Goal: Task Accomplishment & Management: Use online tool/utility

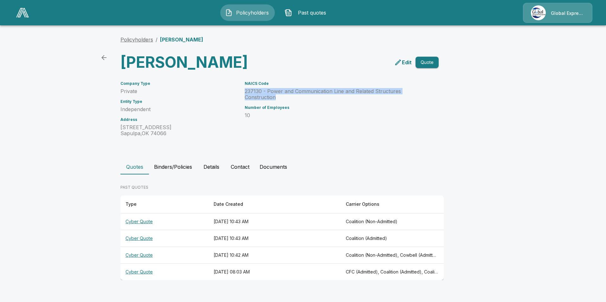
click at [140, 39] on link "Policyholders" at bounding box center [136, 39] width 33 height 6
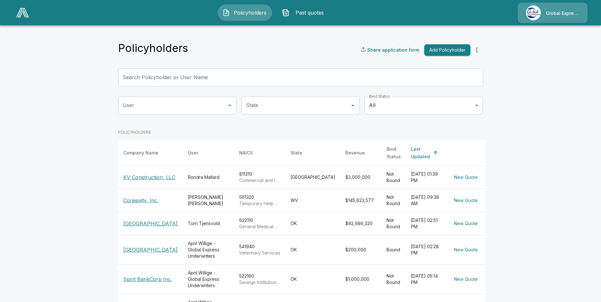
drag, startPoint x: 196, startPoint y: 79, endPoint x: 200, endPoint y: 73, distance: 7.0
click at [199, 76] on input "Search Policyholder or User Name" at bounding box center [297, 78] width 358 height 18
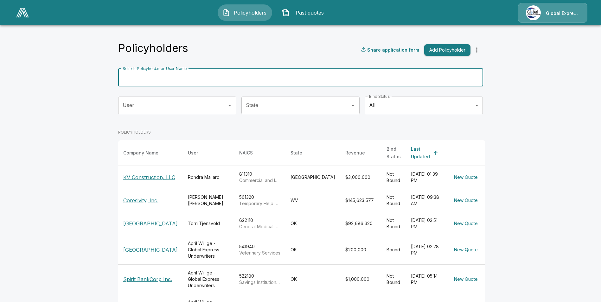
paste input "**********"
type input "**********"
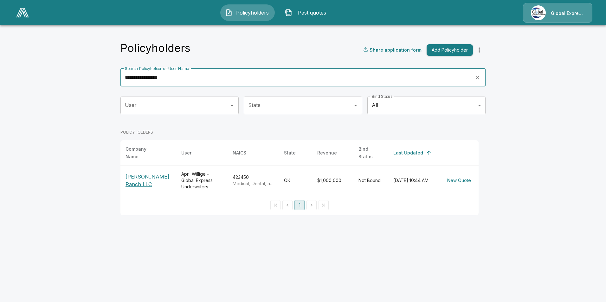
click at [150, 174] on p "Johnson Ranch LLC" at bounding box center [148, 180] width 46 height 15
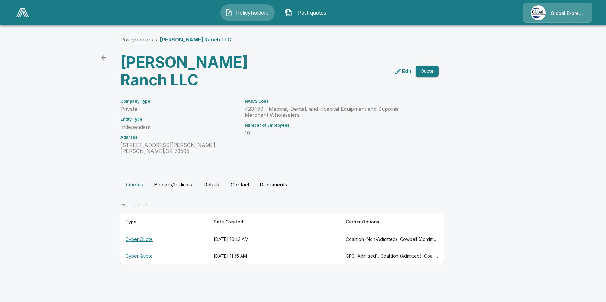
click at [141, 231] on th "Cyber Quote" at bounding box center [164, 239] width 88 height 17
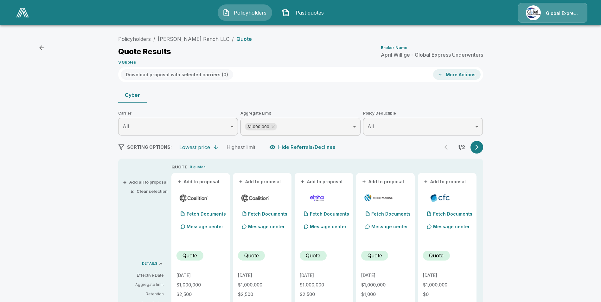
scroll to position [32, 0]
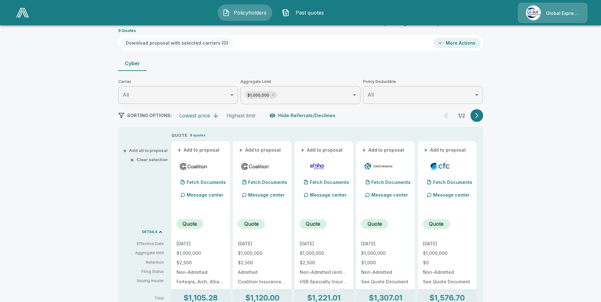
click at [203, 151] on button "+ Add to proposal" at bounding box center [198, 150] width 44 height 7
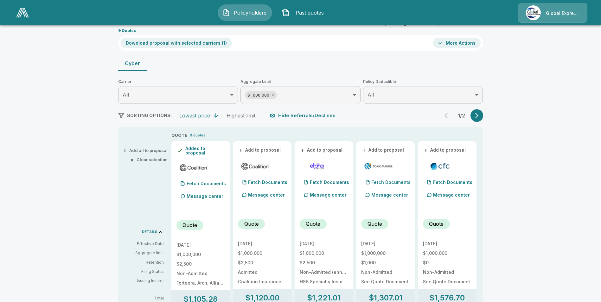
click at [262, 149] on button "+ Add to proposal" at bounding box center [260, 150] width 44 height 7
click at [383, 153] on button "+ Add to proposal" at bounding box center [383, 150] width 44 height 7
click at [450, 151] on button "+ Add to proposal" at bounding box center [445, 150] width 44 height 7
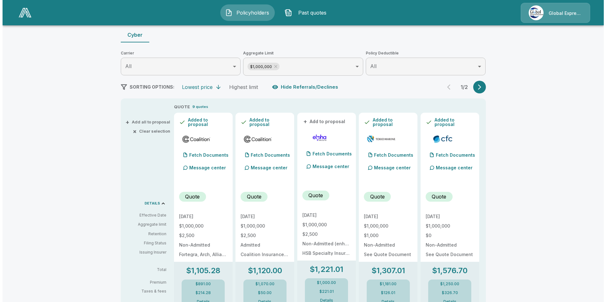
scroll to position [0, 0]
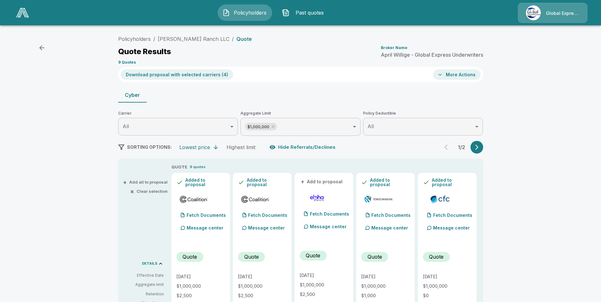
click at [190, 74] on button "Download proposal with selected carriers ( 4 )" at bounding box center [177, 74] width 112 height 10
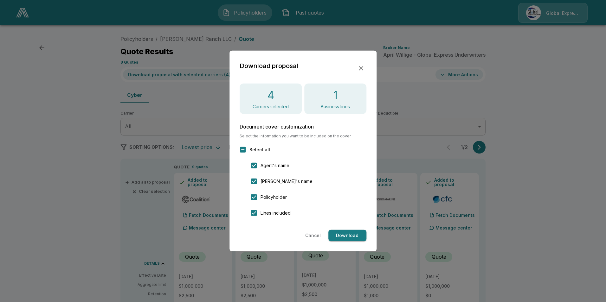
click at [338, 237] on button "Download" at bounding box center [347, 236] width 38 height 12
click at [365, 65] on button "button" at bounding box center [360, 68] width 11 height 11
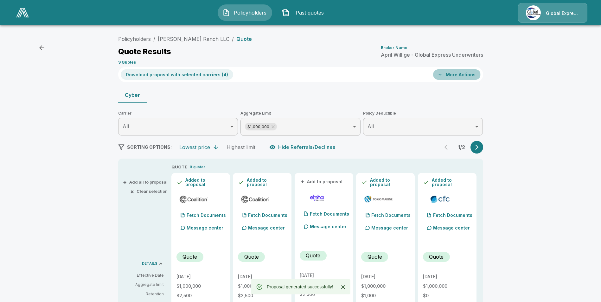
click at [443, 75] on icon "button" at bounding box center [440, 75] width 6 height 6
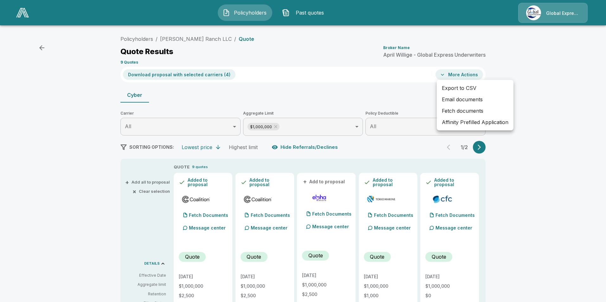
click at [459, 125] on li "Affinity Prefilled Application" at bounding box center [474, 122] width 77 height 11
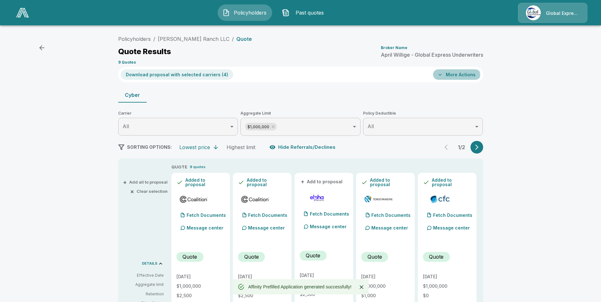
click at [447, 75] on button "More Actions" at bounding box center [457, 74] width 48 height 10
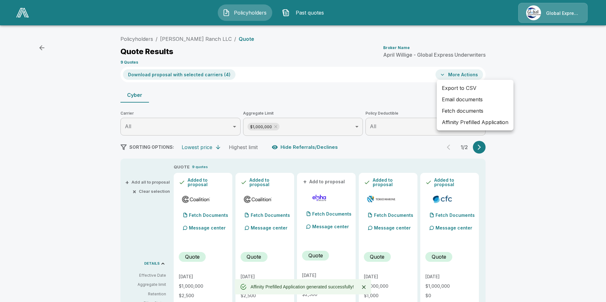
click at [446, 98] on li "Email documents" at bounding box center [474, 99] width 77 height 11
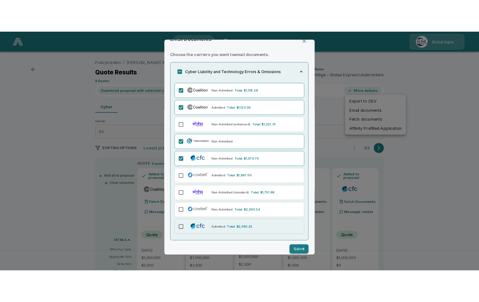
scroll to position [20, 0]
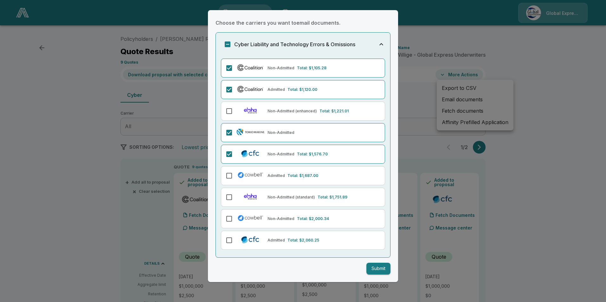
click at [369, 267] on button "Submit" at bounding box center [378, 269] width 24 height 12
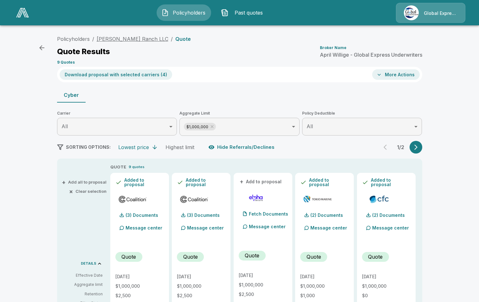
click at [132, 40] on link "Johnson Ranch LLC" at bounding box center [133, 39] width 72 height 6
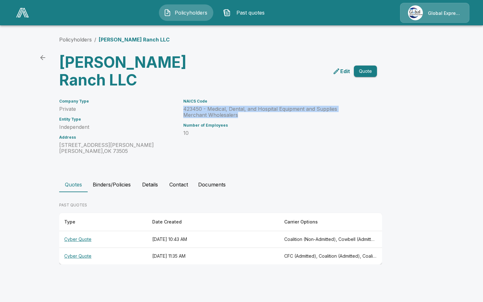
drag, startPoint x: 184, startPoint y: 91, endPoint x: 218, endPoint y: 96, distance: 34.3
click at [218, 106] on p "423450 - Medical, Dental, and Hospital Equipment and Supplies Merchant Wholesal…" at bounding box center [272, 112] width 179 height 12
drag, startPoint x: 218, startPoint y: 96, endPoint x: 204, endPoint y: 92, distance: 14.7
copy p "423450 - Medical, Dental, and Hospital Equipment and Supplies Merchant Wholesal…"
click at [67, 37] on link "Policyholders" at bounding box center [75, 39] width 33 height 6
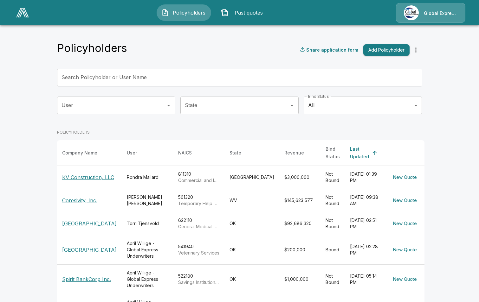
click at [161, 81] on input "Search Policyholder or User Name" at bounding box center [236, 78] width 358 height 18
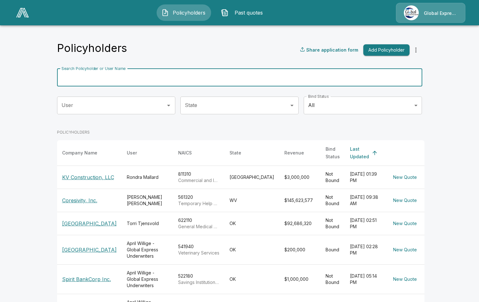
paste input "*********"
type input "*********"
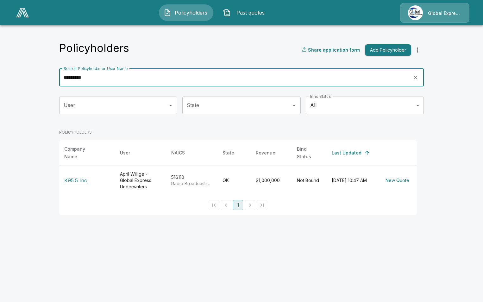
click at [81, 177] on p "K95.5 Inc" at bounding box center [87, 181] width 46 height 8
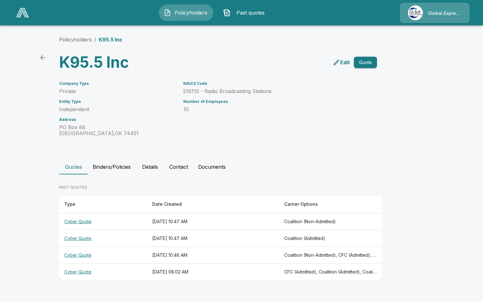
click at [80, 253] on th "Cyber Quote" at bounding box center [103, 255] width 88 height 17
click at [81, 257] on th "Cyber Quote" at bounding box center [103, 255] width 88 height 17
drag, startPoint x: 84, startPoint y: 272, endPoint x: 87, endPoint y: 271, distance: 3.5
click at [83, 272] on th "Cyber Quote" at bounding box center [103, 272] width 88 height 17
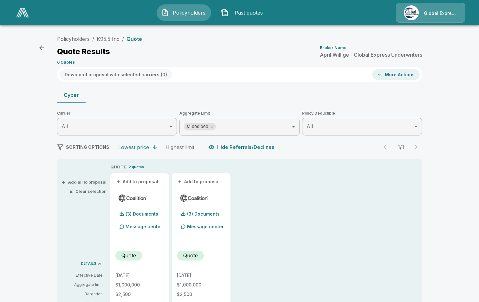
click at [41, 48] on icon "button" at bounding box center [42, 48] width 8 height 8
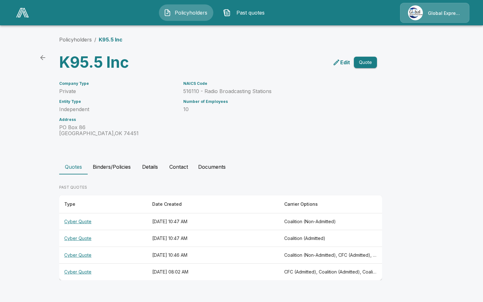
click at [83, 255] on th "Cyber Quote" at bounding box center [103, 255] width 88 height 17
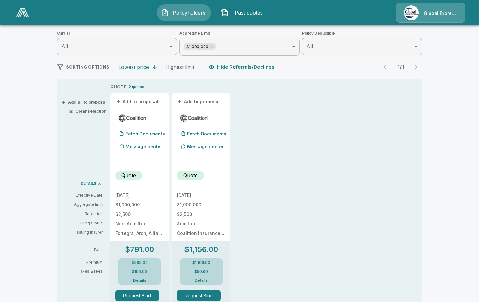
scroll to position [95, 0]
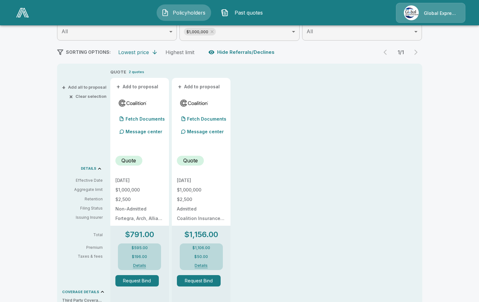
drag, startPoint x: 142, startPoint y: 85, endPoint x: 156, endPoint y: 86, distance: 14.3
click at [142, 85] on button "+ Add to proposal" at bounding box center [137, 86] width 44 height 7
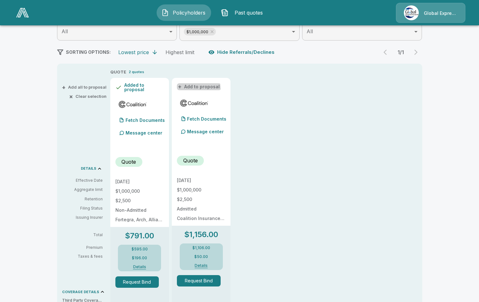
click at [198, 89] on button "+ Add to proposal" at bounding box center [199, 86] width 44 height 7
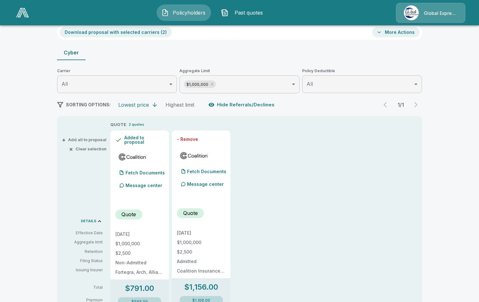
scroll to position [0, 0]
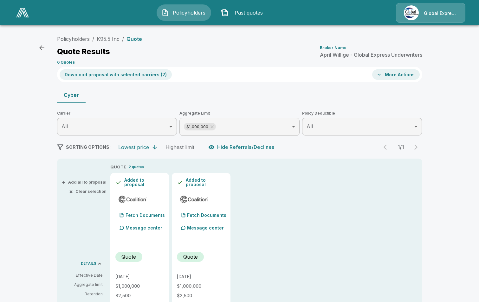
click at [148, 75] on button "Download proposal with selected carriers ( 2 )" at bounding box center [116, 74] width 112 height 10
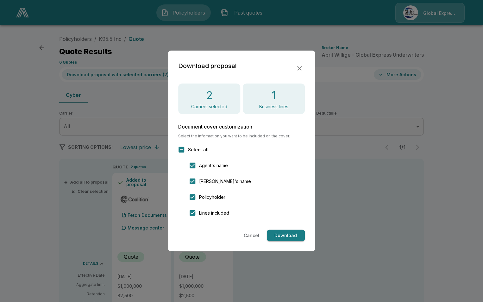
click at [282, 236] on button "Download" at bounding box center [286, 236] width 38 height 12
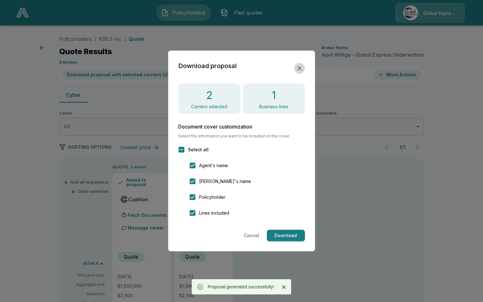
click at [301, 68] on icon "button" at bounding box center [300, 69] width 8 height 8
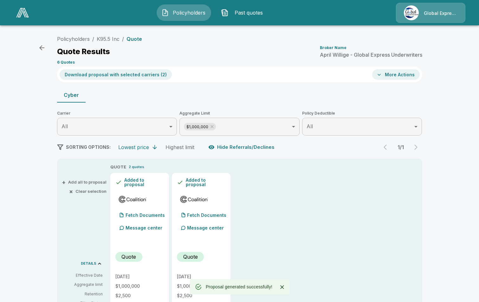
click at [407, 76] on button "More Actions" at bounding box center [396, 74] width 48 height 10
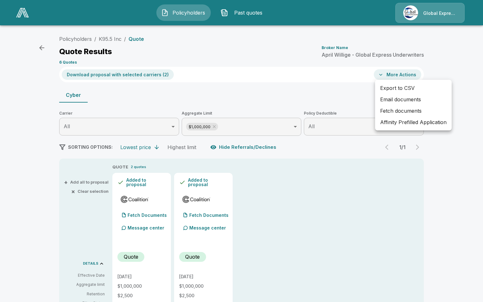
drag, startPoint x: 396, startPoint y: 125, endPoint x: 364, endPoint y: 100, distance: 40.2
click at [396, 124] on li "Affinity Prefilled Application" at bounding box center [413, 122] width 77 height 11
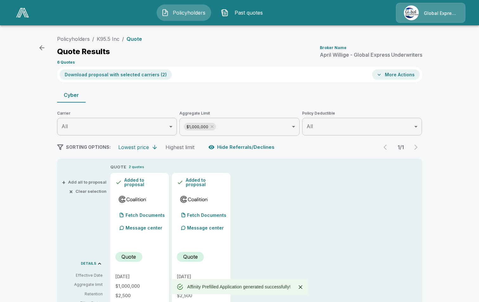
click at [396, 75] on button "More Actions" at bounding box center [396, 74] width 48 height 10
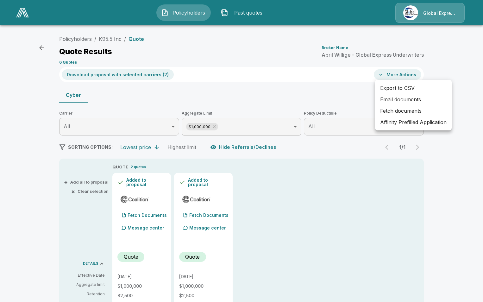
click at [404, 99] on li "Email documents" at bounding box center [413, 99] width 77 height 11
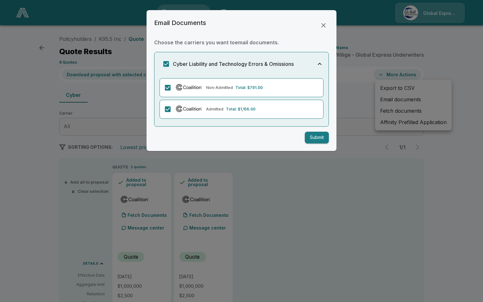
click at [321, 140] on button "Submit" at bounding box center [317, 138] width 24 height 12
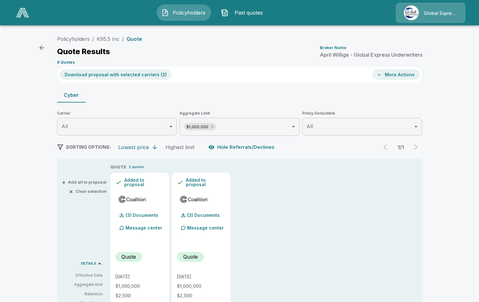
drag, startPoint x: 109, startPoint y: 37, endPoint x: 146, endPoint y: 52, distance: 40.6
click at [109, 37] on link "K95.5 Inc" at bounding box center [108, 39] width 23 height 6
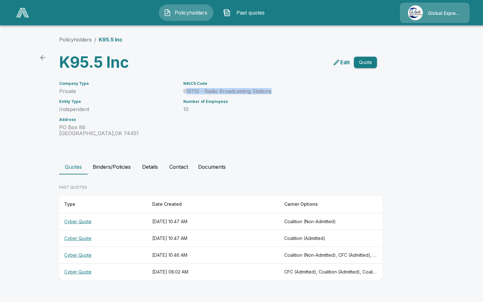
drag, startPoint x: 185, startPoint y: 92, endPoint x: 272, endPoint y: 92, distance: 87.1
click at [272, 92] on p "516110 - Radio Broadcasting Stations" at bounding box center [272, 91] width 179 height 6
drag, startPoint x: 272, startPoint y: 92, endPoint x: 263, endPoint y: 93, distance: 9.2
copy p "16110 - Radio Broadcasting Stations"
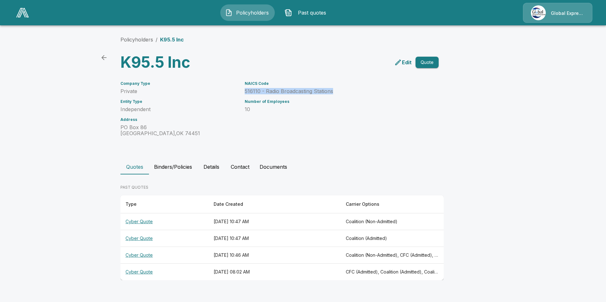
drag, startPoint x: 244, startPoint y: 91, endPoint x: 334, endPoint y: 92, distance: 89.6
click at [334, 92] on div "NAICS Code 516110 - Radio Broadcasting Stations Number of Employees 10" at bounding box center [330, 105] width 186 height 63
drag, startPoint x: 334, startPoint y: 92, endPoint x: 320, endPoint y: 93, distance: 13.8
copy p "516110 - Radio Broadcasting Stations"
click at [101, 58] on icon "back" at bounding box center [104, 58] width 8 height 8
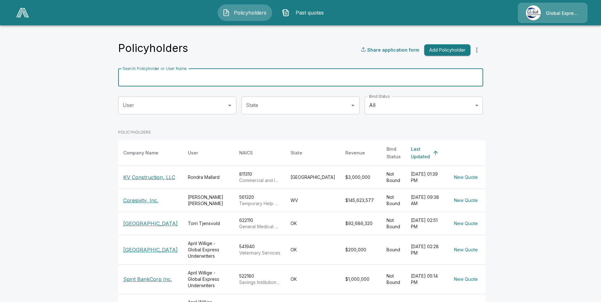
drag, startPoint x: 175, startPoint y: 79, endPoint x: 177, endPoint y: 75, distance: 4.2
click at [175, 79] on input "Search Policyholder or User Name" at bounding box center [297, 78] width 358 height 18
paste input "**********"
type input "**********"
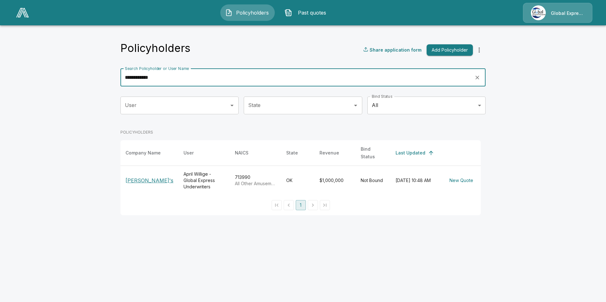
click at [138, 177] on p "Kokomo Joe's" at bounding box center [149, 181] width 48 height 8
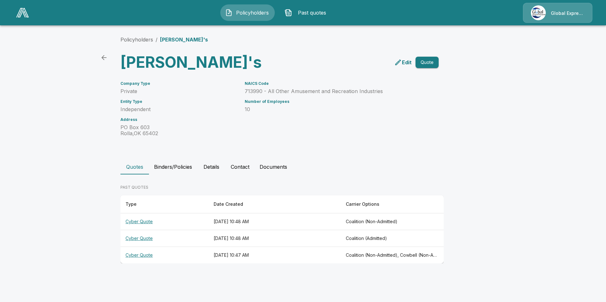
click at [141, 255] on th "Cyber Quote" at bounding box center [164, 255] width 88 height 17
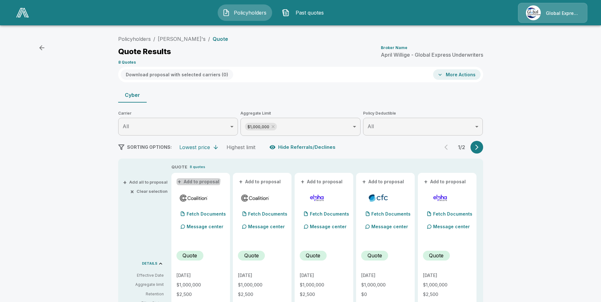
click at [200, 180] on button "+ Add to proposal" at bounding box center [198, 181] width 44 height 7
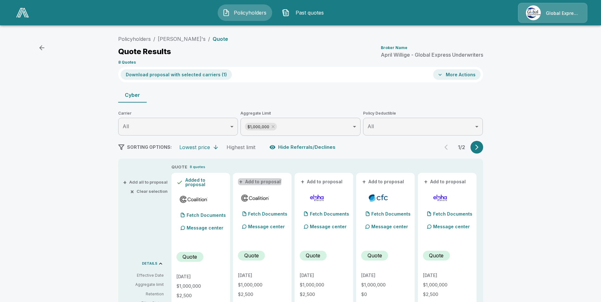
click at [255, 180] on button "+ Add to proposal" at bounding box center [260, 181] width 44 height 7
click at [380, 184] on button "+ Add to proposal" at bounding box center [383, 181] width 44 height 7
click at [446, 182] on button "+ Add to proposal" at bounding box center [445, 181] width 44 height 7
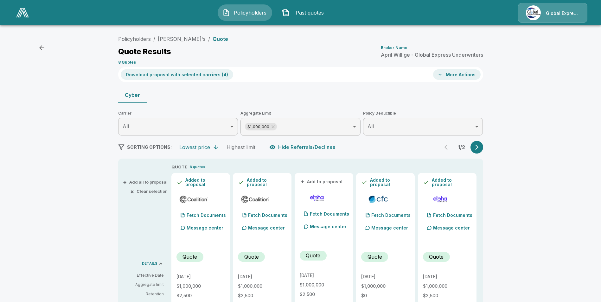
click at [175, 74] on button "Download proposal with selected carriers ( 4 )" at bounding box center [177, 74] width 112 height 10
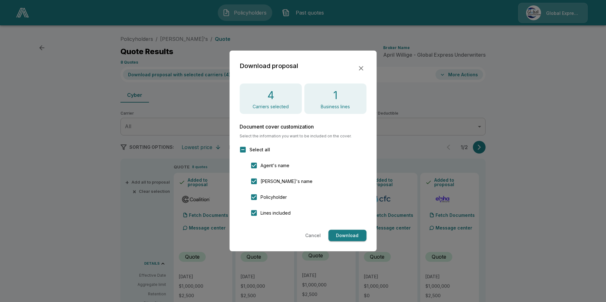
drag, startPoint x: 345, startPoint y: 234, endPoint x: 339, endPoint y: 205, distance: 30.4
click at [346, 234] on button "Download" at bounding box center [347, 236] width 38 height 12
drag, startPoint x: 360, startPoint y: 66, endPoint x: 380, endPoint y: 71, distance: 20.6
click at [360, 66] on icon "button" at bounding box center [361, 69] width 8 height 8
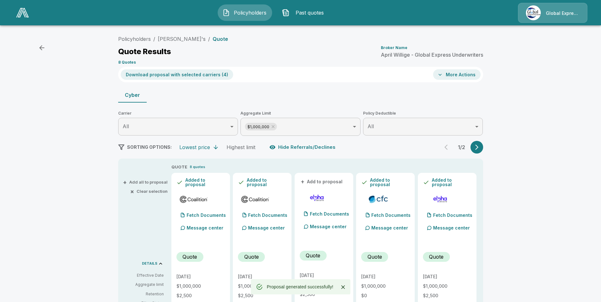
click at [453, 76] on button "More Actions" at bounding box center [457, 74] width 48 height 10
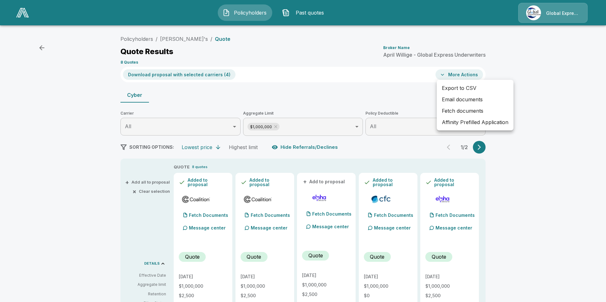
click at [462, 123] on li "Affinity Prefilled Application" at bounding box center [474, 122] width 77 height 11
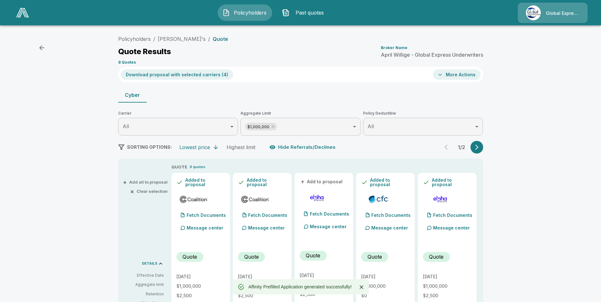
click at [462, 72] on button "More Actions" at bounding box center [457, 74] width 48 height 10
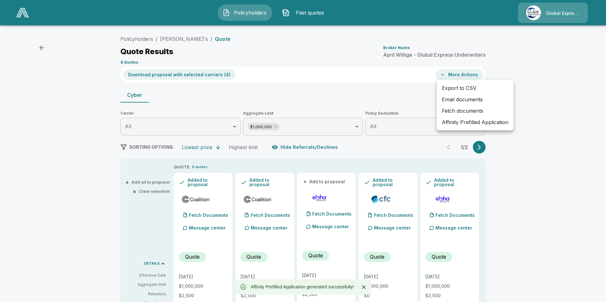
click at [460, 100] on li "Email documents" at bounding box center [474, 99] width 77 height 11
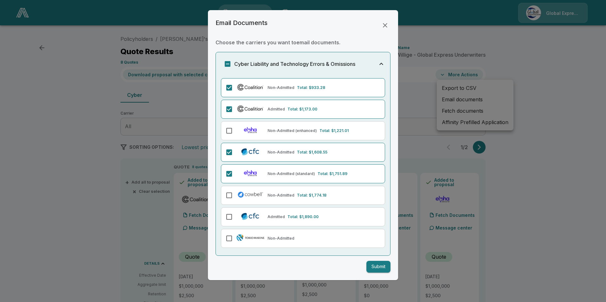
click at [377, 268] on button "Submit" at bounding box center [378, 267] width 24 height 12
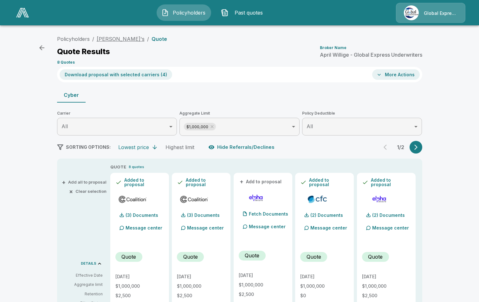
click at [117, 39] on link "Kokomo Joe's" at bounding box center [121, 39] width 48 height 6
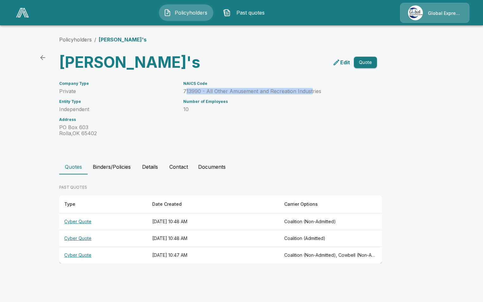
drag, startPoint x: 185, startPoint y: 92, endPoint x: 309, endPoint y: 95, distance: 123.5
click at [309, 95] on div "NAICS Code 713990 - All Other Amusement and Recreation Industries Number of Emp…" at bounding box center [269, 105] width 186 height 63
drag, startPoint x: 309, startPoint y: 95, endPoint x: 199, endPoint y: 117, distance: 112.4
click at [240, 132] on div "NAICS Code 713990 - All Other Amusement and Recreation Industries Number of Emp…" at bounding box center [269, 105] width 186 height 63
drag, startPoint x: 184, startPoint y: 92, endPoint x: 323, endPoint y: 91, distance: 139.7
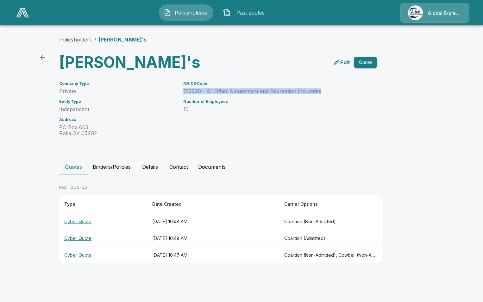
click at [323, 91] on p "713990 - All Other Amusement and Recreation Industries" at bounding box center [272, 91] width 179 height 6
drag, startPoint x: 323, startPoint y: 91, endPoint x: 295, endPoint y: 90, distance: 27.9
copy p "713990 - All Other Amusement and Recreation Industries"
drag, startPoint x: 46, startPoint y: 57, endPoint x: 50, endPoint y: 56, distance: 4.2
click at [46, 57] on icon "back" at bounding box center [43, 58] width 8 height 8
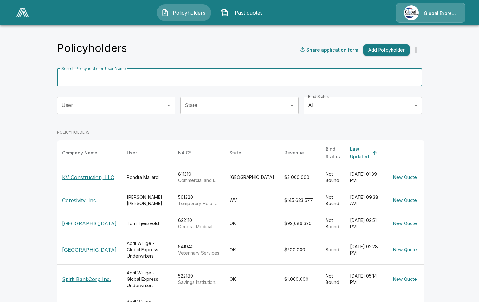
click at [141, 78] on input "Search Policyholder or User Name" at bounding box center [236, 78] width 358 height 18
paste input "**********"
type input "**********"
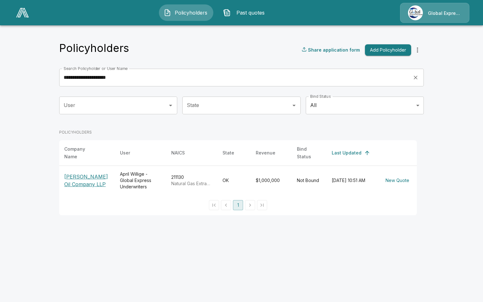
click at [79, 179] on p "[PERSON_NAME] Oil Company LLP" at bounding box center [87, 180] width 46 height 15
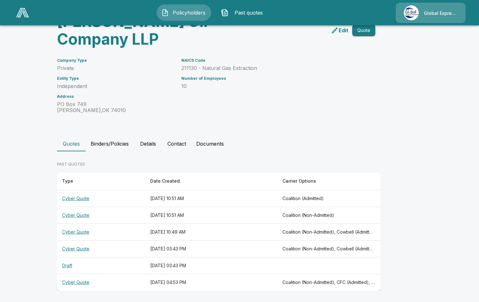
scroll to position [41, 0]
click at [72, 230] on th "Cyber Quote" at bounding box center [101, 231] width 88 height 17
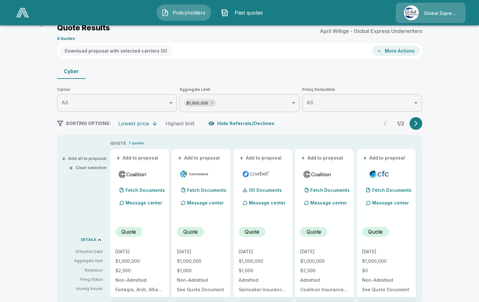
scroll to position [41, 0]
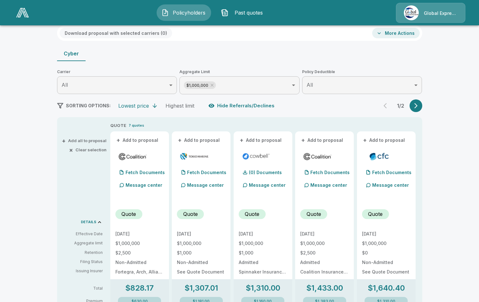
click at [149, 139] on button "+ Add to proposal" at bounding box center [137, 140] width 44 height 7
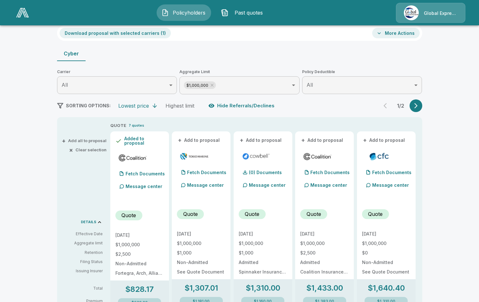
click at [208, 142] on button "+ Add to proposal" at bounding box center [199, 140] width 44 height 7
click at [255, 139] on button "+ Add to proposal" at bounding box center [260, 140] width 44 height 7
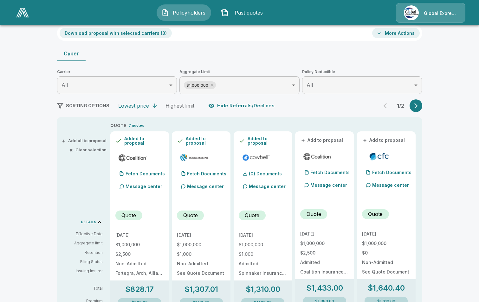
click at [312, 142] on button "+ Add to proposal" at bounding box center [322, 140] width 44 height 7
click at [109, 32] on button "Download proposal with selected carriers ( 4 )" at bounding box center [116, 33] width 112 height 10
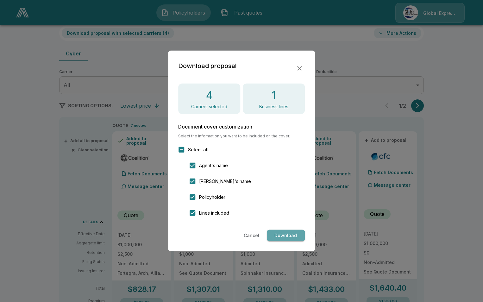
click at [283, 234] on button "Download" at bounding box center [286, 236] width 38 height 12
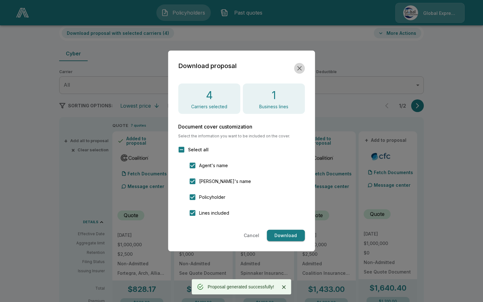
click at [299, 67] on icon "button" at bounding box center [300, 69] width 8 height 8
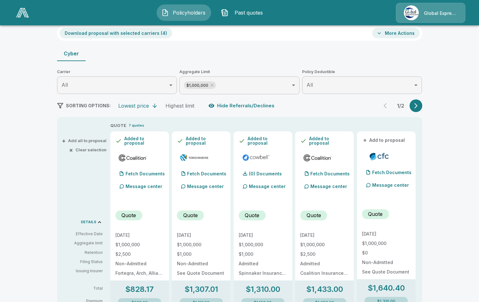
click at [396, 33] on button "More Actions" at bounding box center [396, 33] width 48 height 10
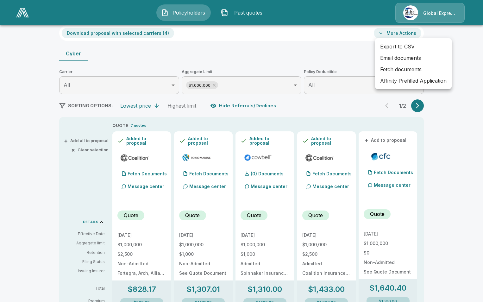
click at [405, 82] on li "Affinity Prefilled Application" at bounding box center [413, 80] width 77 height 11
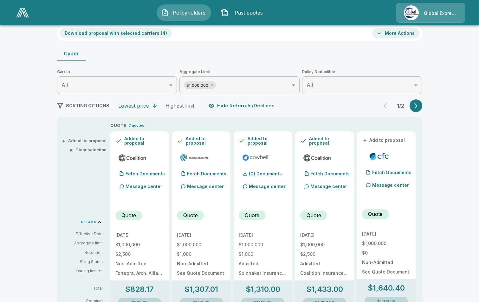
click at [409, 34] on button "More Actions" at bounding box center [396, 33] width 48 height 10
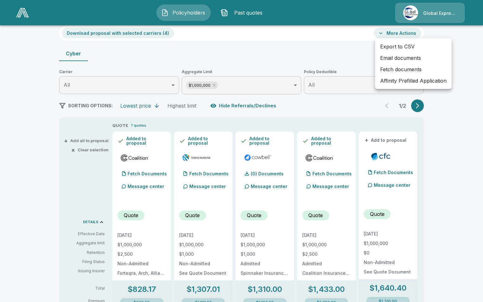
click at [404, 59] on li "Email documents" at bounding box center [413, 57] width 77 height 11
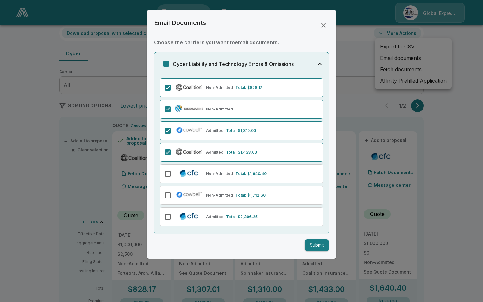
click at [318, 245] on button "Submit" at bounding box center [317, 245] width 24 height 12
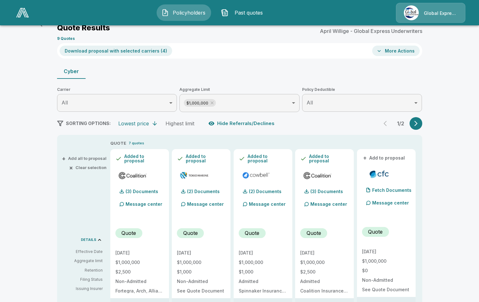
scroll to position [0, 0]
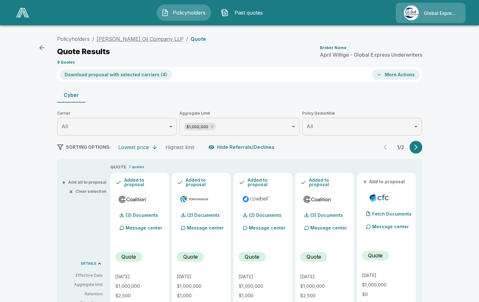
click at [134, 39] on link "Krumme Oil Company LLP" at bounding box center [140, 39] width 87 height 6
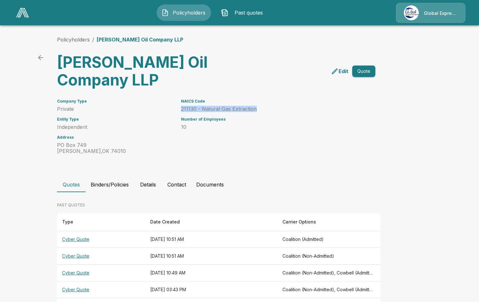
drag, startPoint x: 181, startPoint y: 109, endPoint x: 262, endPoint y: 109, distance: 80.1
click at [262, 109] on div "NAICS Code 211130 - Natural Gas Extraction Number of Employees 10" at bounding box center [266, 123] width 186 height 63
drag, startPoint x: 262, startPoint y: 109, endPoint x: 248, endPoint y: 112, distance: 14.0
copy p "211130 - Natural Gas Extraction"
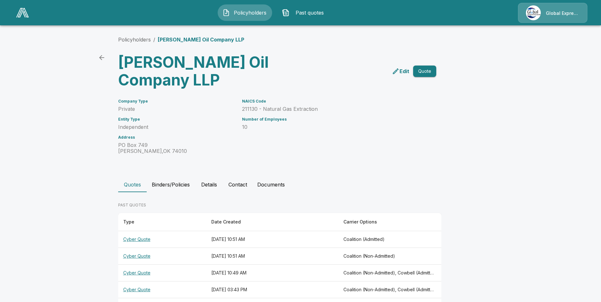
click at [136, 44] on div "Policyholders / Krumme Oil Company LLP Krumme Oil Company LLP Edit Quote Compan…" at bounding box center [301, 184] width 380 height 320
click at [136, 40] on link "Policyholders" at bounding box center [134, 39] width 33 height 6
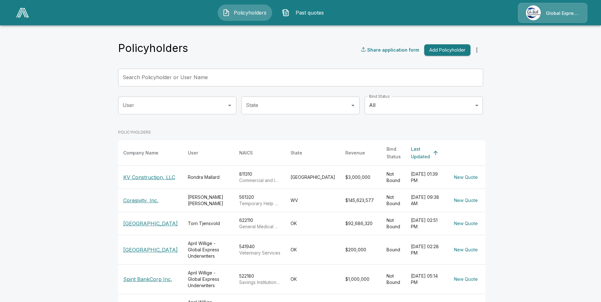
click at [192, 78] on input "Search Policyholder or User Name" at bounding box center [297, 78] width 358 height 18
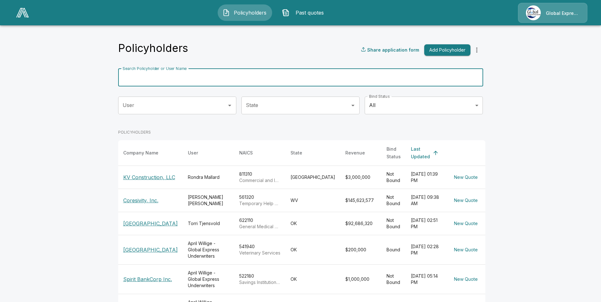
paste input "**********"
type input "**********"
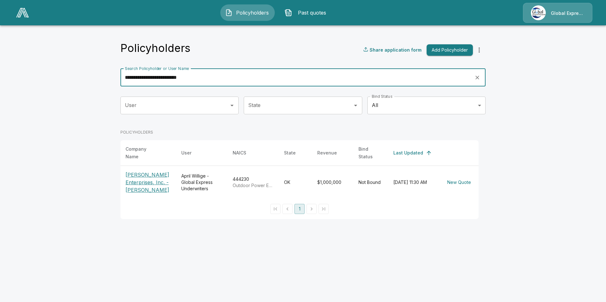
click at [144, 182] on p "[PERSON_NAME] Enterprises, Inc. - [PERSON_NAME]" at bounding box center [148, 182] width 46 height 23
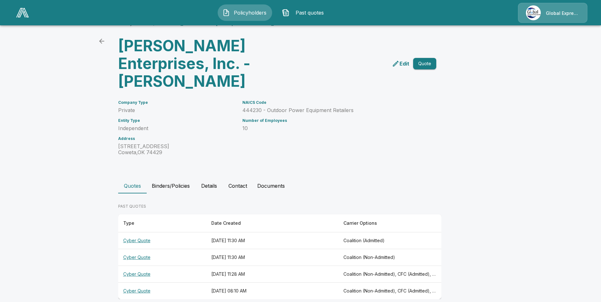
scroll to position [26, 0]
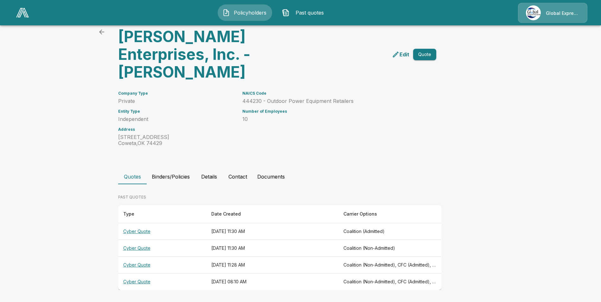
click at [142, 263] on th "Cyber Quote" at bounding box center [162, 265] width 88 height 17
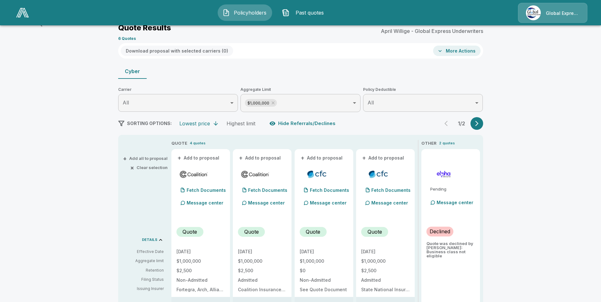
scroll to position [26, 0]
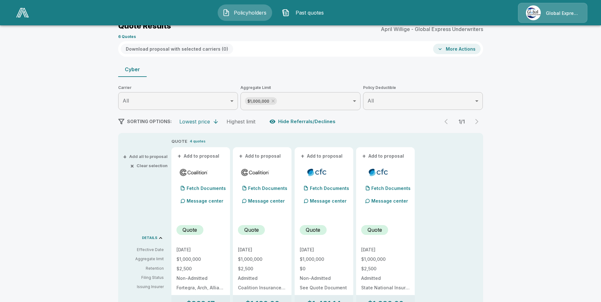
click at [206, 157] on button "+ Add to proposal" at bounding box center [198, 156] width 44 height 7
click at [255, 155] on button "+ Add to proposal" at bounding box center [260, 156] width 44 height 7
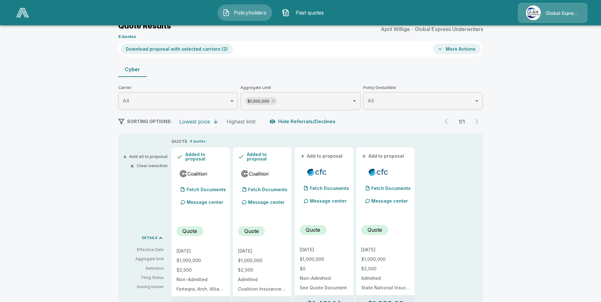
click at [319, 155] on button "+ Add to proposal" at bounding box center [322, 156] width 44 height 7
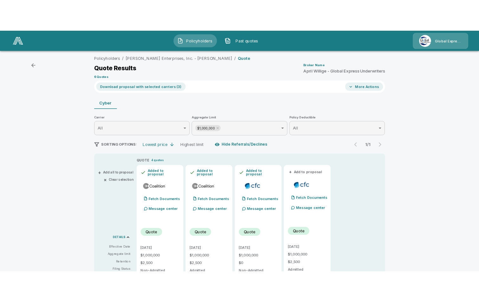
scroll to position [0, 0]
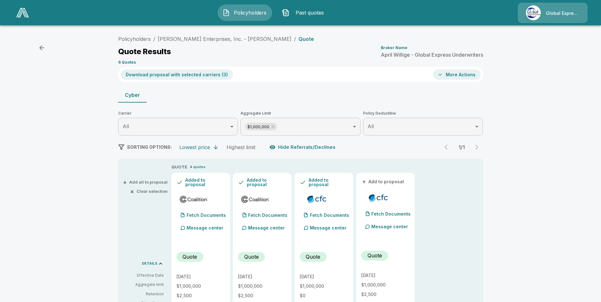
drag, startPoint x: 396, startPoint y: 184, endPoint x: 395, endPoint y: 180, distance: 4.3
click at [395, 181] on button "+ Add to proposal" at bounding box center [383, 181] width 44 height 7
click at [183, 76] on button "Download proposal with selected carriers ( 4 )" at bounding box center [177, 74] width 112 height 10
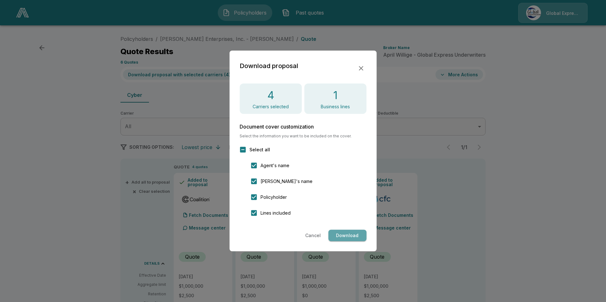
click at [355, 236] on button "Download" at bounding box center [347, 236] width 38 height 12
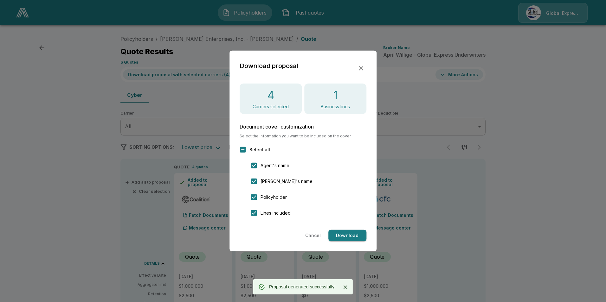
click at [360, 68] on icon "button" at bounding box center [361, 69] width 8 height 8
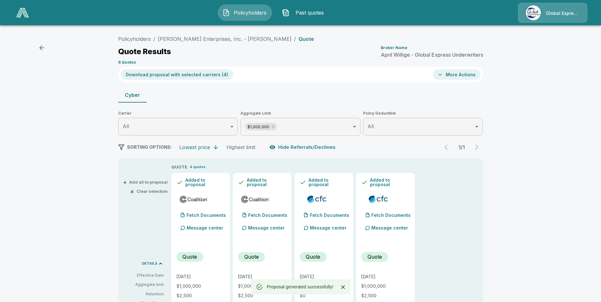
click at [460, 77] on button "More Actions" at bounding box center [457, 74] width 48 height 10
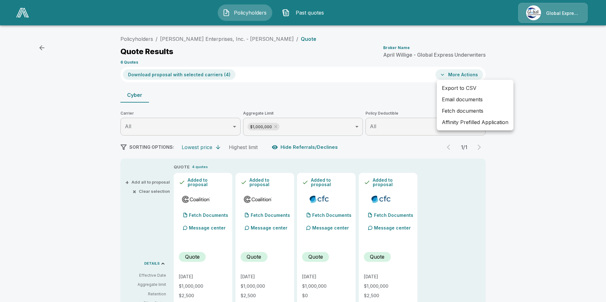
click at [469, 124] on li "Affinity Prefilled Application" at bounding box center [474, 122] width 77 height 11
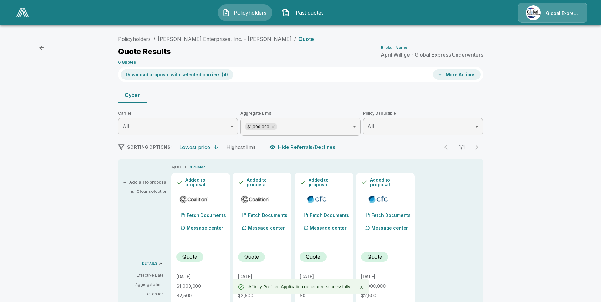
click at [464, 73] on button "More Actions" at bounding box center [457, 74] width 48 height 10
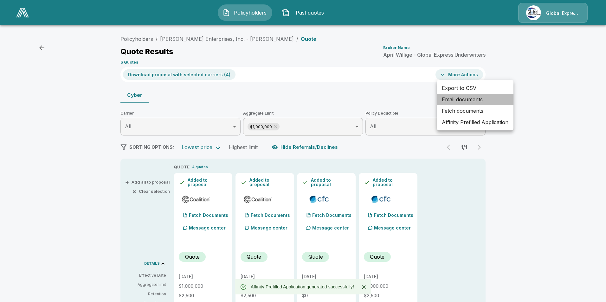
click at [460, 100] on li "Email documents" at bounding box center [474, 99] width 77 height 11
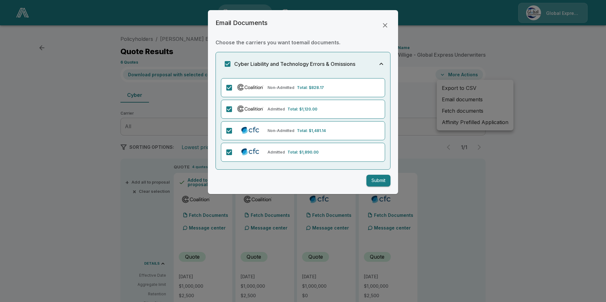
click at [378, 181] on button "Submit" at bounding box center [378, 181] width 24 height 12
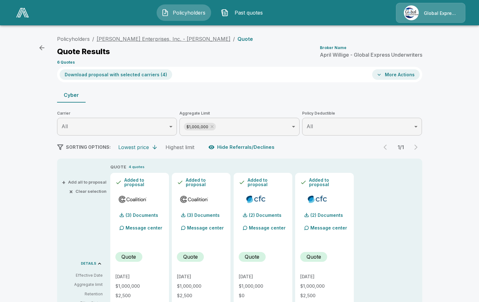
click at [159, 39] on link "Lanterman Enterprises, Inc. - Bill Lanterman" at bounding box center [164, 39] width 134 height 6
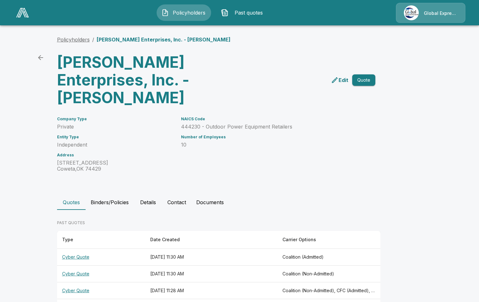
click at [84, 40] on link "Policyholders" at bounding box center [73, 39] width 33 height 6
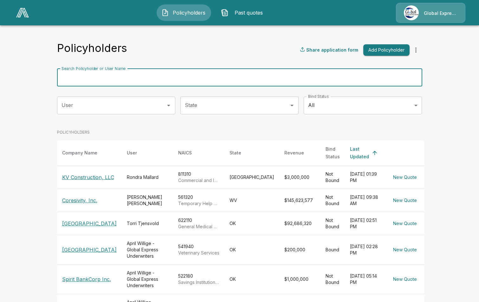
click at [120, 76] on input "Search Policyholder or User Name" at bounding box center [236, 78] width 358 height 18
paste input "**********"
type input "**********"
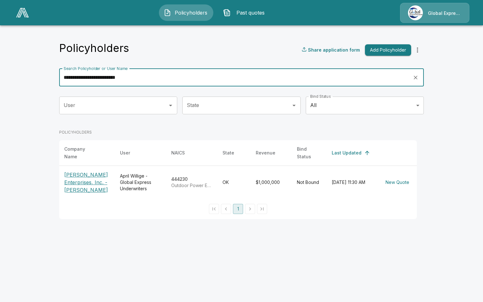
click at [86, 186] on p "[PERSON_NAME] Enterprises, Inc. - [PERSON_NAME]" at bounding box center [87, 182] width 46 height 23
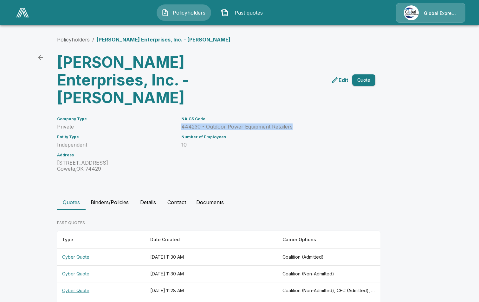
drag, startPoint x: 183, startPoint y: 127, endPoint x: 296, endPoint y: 127, distance: 113.1
click at [296, 127] on p "444230 - Outdoor Power Equipment Retailers" at bounding box center [270, 127] width 179 height 6
drag, startPoint x: 296, startPoint y: 127, endPoint x: 273, endPoint y: 127, distance: 23.8
copy p "444230 - Outdoor Power Equipment Retailers"
click at [77, 38] on link "Policyholders" at bounding box center [73, 39] width 33 height 6
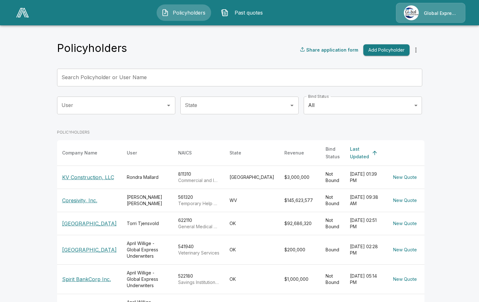
click at [140, 82] on input "Search Policyholder or User Name" at bounding box center [236, 78] width 358 height 18
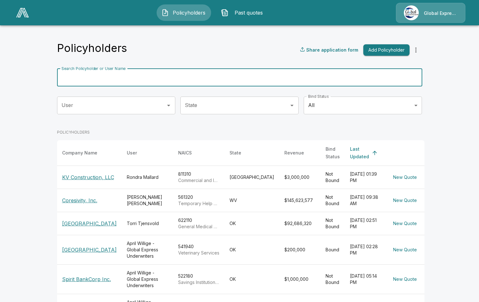
paste input "**********"
type input "**********"
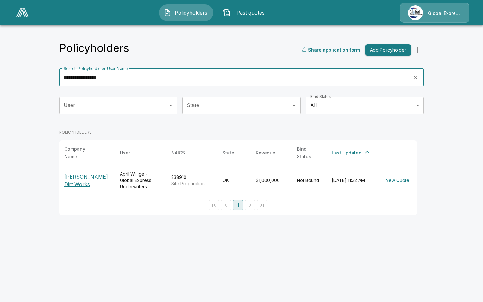
click at [80, 174] on p "[PERSON_NAME] Dirt Works" at bounding box center [87, 180] width 46 height 15
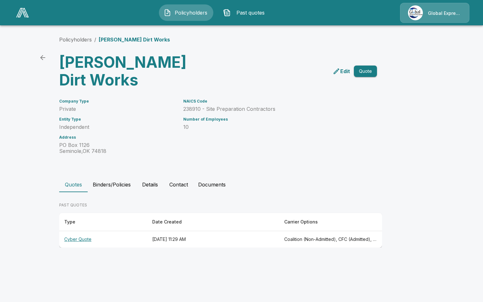
click at [84, 231] on th "Cyber Quote" at bounding box center [103, 239] width 88 height 17
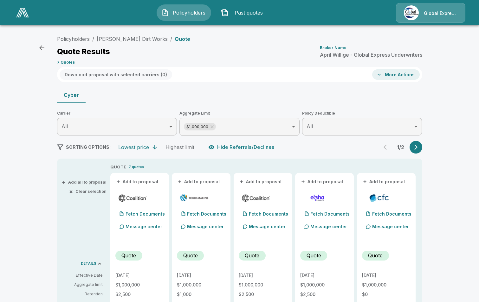
click at [153, 183] on button "+ Add to proposal" at bounding box center [137, 181] width 44 height 7
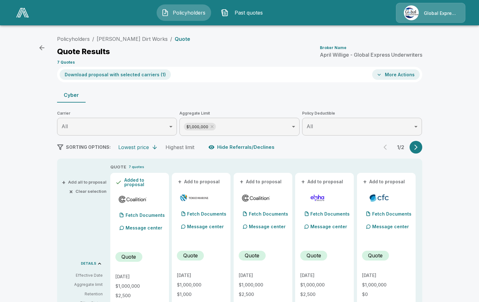
click at [195, 181] on button "+ Add to proposal" at bounding box center [199, 181] width 44 height 7
drag, startPoint x: 264, startPoint y: 182, endPoint x: 273, endPoint y: 182, distance: 9.2
click at [264, 182] on button "+ Add to proposal" at bounding box center [260, 181] width 44 height 7
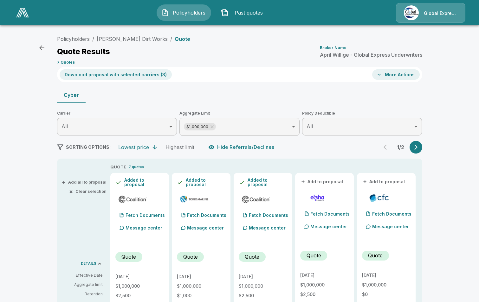
click at [386, 182] on button "+ Add to proposal" at bounding box center [384, 181] width 44 height 7
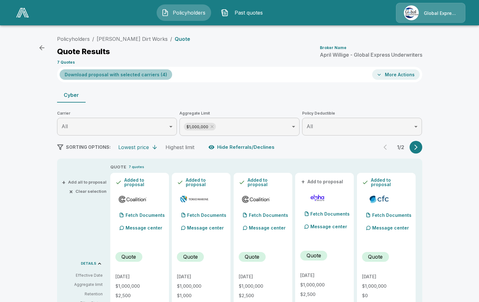
click at [143, 76] on button "Download proposal with selected carriers ( 4 )" at bounding box center [116, 74] width 112 height 10
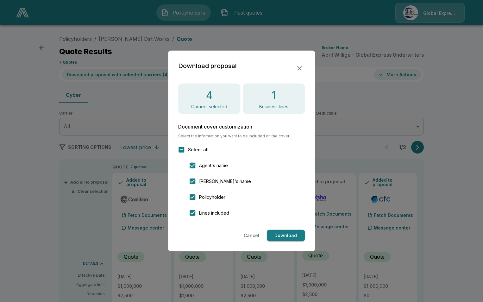
click at [290, 232] on button "Download" at bounding box center [286, 236] width 38 height 12
click at [300, 68] on icon "button" at bounding box center [299, 68] width 4 height 4
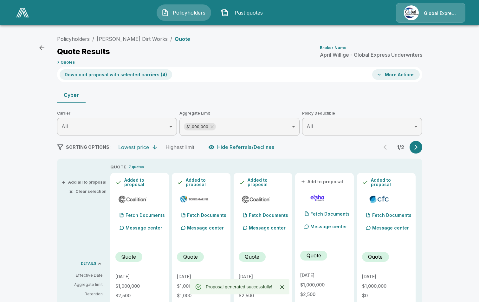
click at [394, 76] on button "More Actions" at bounding box center [396, 74] width 48 height 10
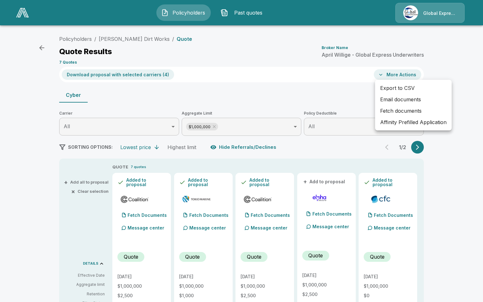
click at [401, 125] on li "Affinity Prefilled Application" at bounding box center [413, 122] width 77 height 11
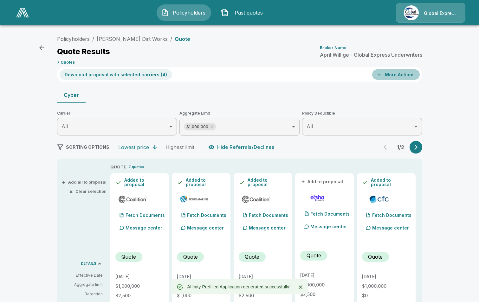
click at [401, 76] on button "More Actions" at bounding box center [396, 74] width 48 height 10
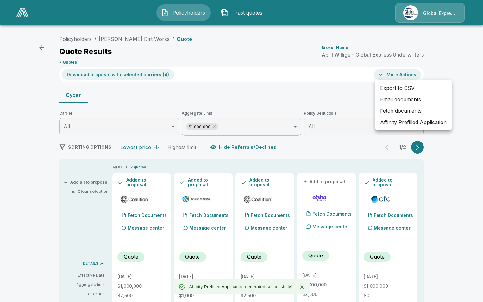
click at [396, 99] on li "Email documents" at bounding box center [413, 99] width 77 height 11
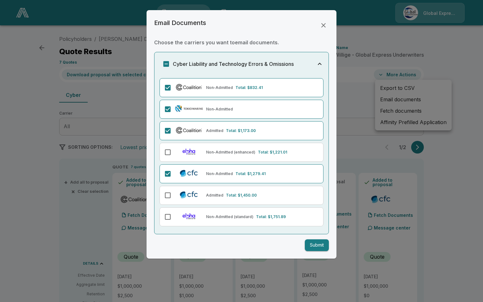
click at [317, 245] on button "Submit" at bounding box center [317, 245] width 24 height 12
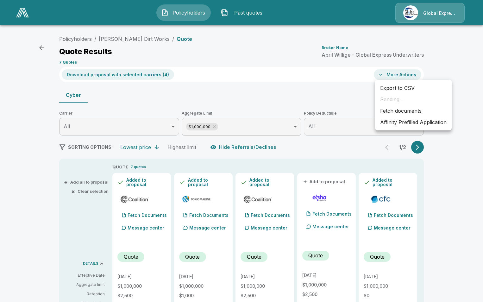
click at [125, 38] on div at bounding box center [241, 151] width 483 height 302
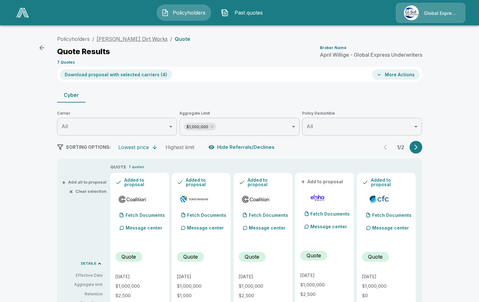
click at [120, 39] on link "Lehman Dirt Works" at bounding box center [132, 39] width 71 height 6
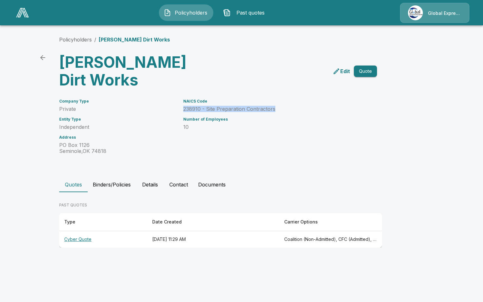
drag, startPoint x: 182, startPoint y: 90, endPoint x: 280, endPoint y: 91, distance: 98.2
click at [280, 92] on div "NAICS Code 238910 - Site Preparation Contractors Number of Employees 10" at bounding box center [269, 123] width 186 height 63
drag, startPoint x: 280, startPoint y: 91, endPoint x: 268, endPoint y: 90, distance: 11.7
copy p "238910 - Site Preparation Contractors"
click at [66, 39] on link "Policyholders" at bounding box center [75, 39] width 33 height 6
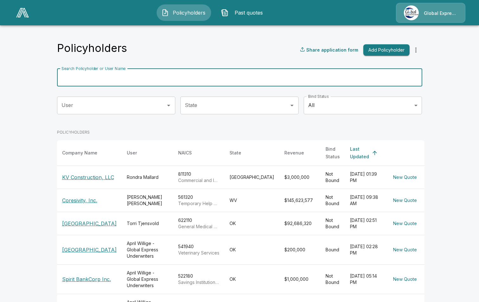
click at [132, 75] on input "Search Policyholder or User Name" at bounding box center [236, 78] width 358 height 18
paste input "**********"
type input "**********"
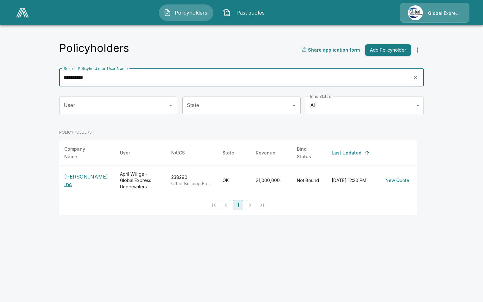
click at [83, 179] on p "[PERSON_NAME] Inc" at bounding box center [87, 180] width 46 height 15
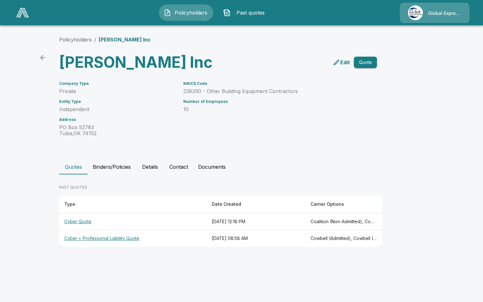
click at [74, 220] on th "Cyber Quote" at bounding box center [133, 221] width 148 height 17
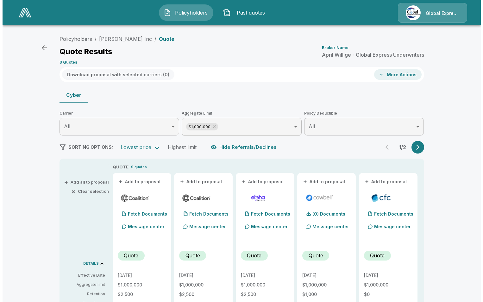
scroll to position [32, 0]
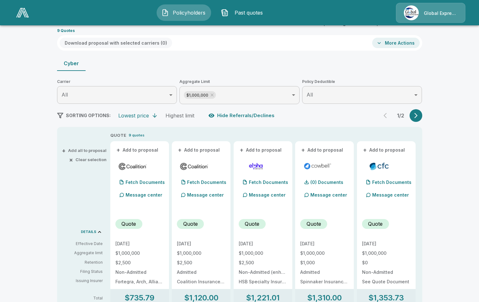
click at [148, 149] on button "+ Add to proposal" at bounding box center [137, 150] width 44 height 7
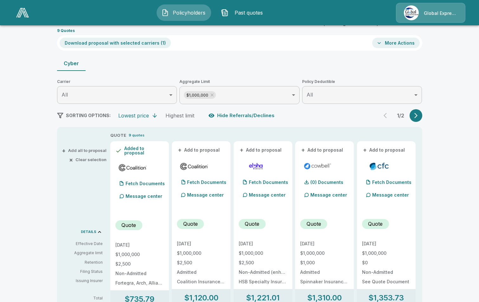
click at [197, 147] on button "+ Add to proposal" at bounding box center [199, 150] width 44 height 7
click at [323, 149] on button "+ Add to proposal" at bounding box center [322, 150] width 44 height 7
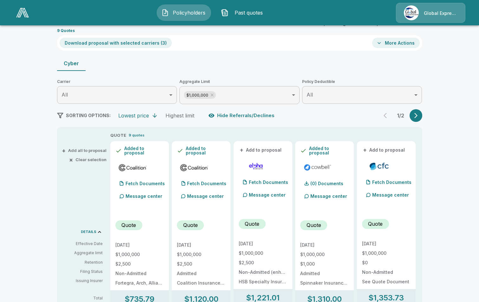
click at [384, 151] on button "+ Add to proposal" at bounding box center [384, 150] width 44 height 7
click at [131, 42] on button "Download proposal with selected carriers ( 4 )" at bounding box center [116, 43] width 112 height 10
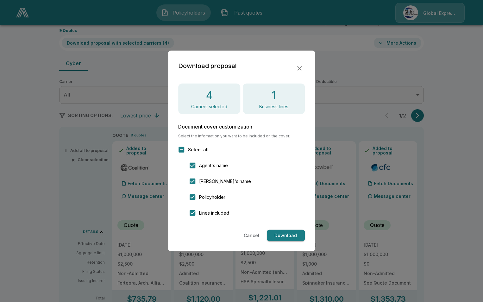
click at [283, 234] on button "Download" at bounding box center [286, 236] width 38 height 12
click at [343, 59] on div at bounding box center [241, 151] width 483 height 302
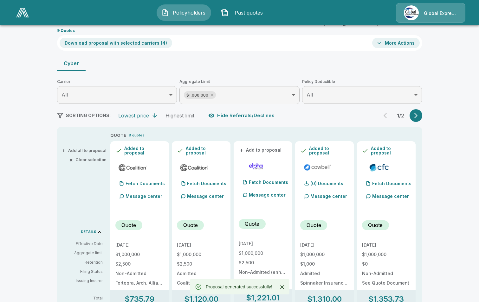
click at [416, 43] on button "More Actions" at bounding box center [396, 43] width 48 height 10
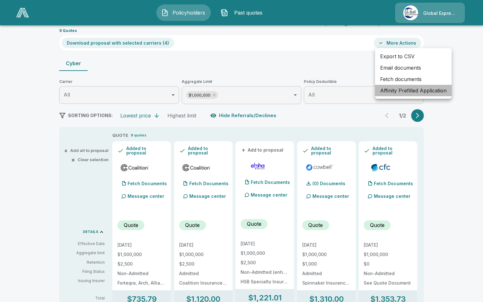
click at [405, 91] on li "Affinity Prefilled Application" at bounding box center [413, 90] width 77 height 11
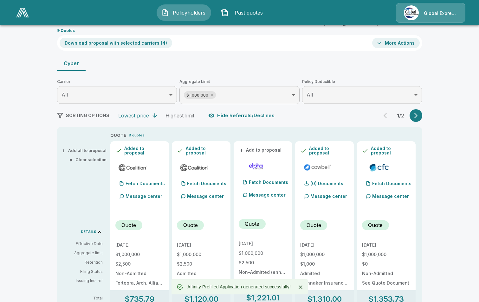
click at [392, 41] on button "More Actions" at bounding box center [396, 43] width 48 height 10
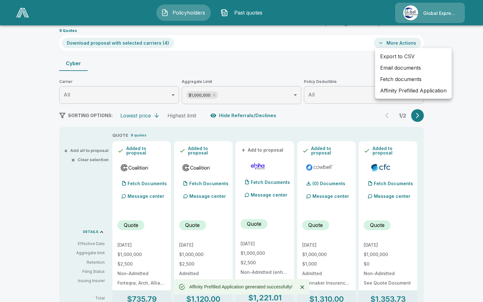
click at [400, 68] on li "Email documents" at bounding box center [413, 67] width 77 height 11
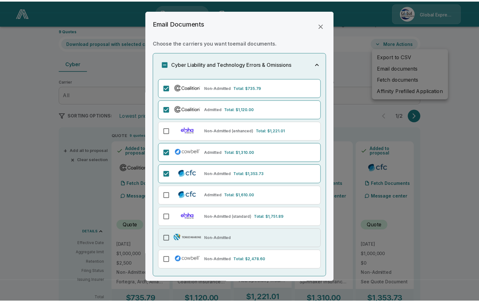
scroll to position [20, 0]
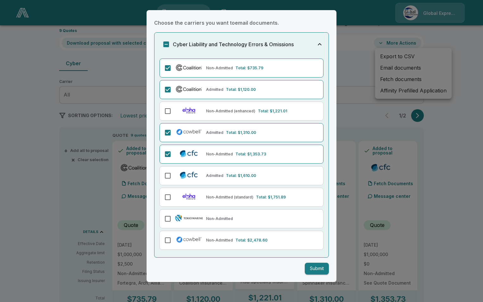
click at [306, 269] on button "Submit" at bounding box center [317, 269] width 24 height 12
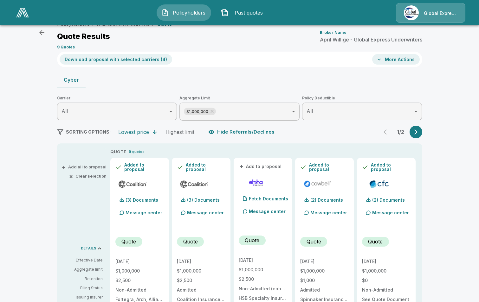
scroll to position [0, 0]
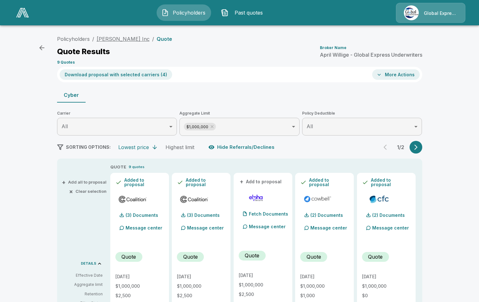
click at [110, 41] on link "Nelson Inc" at bounding box center [123, 39] width 53 height 6
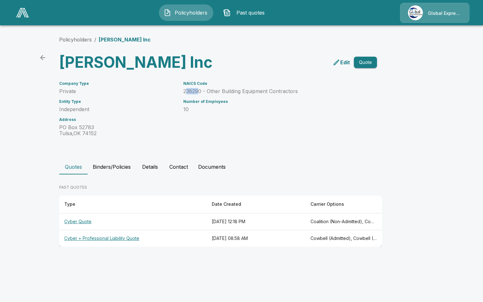
drag, startPoint x: 185, startPoint y: 91, endPoint x: 199, endPoint y: 92, distance: 13.9
click at [199, 92] on p "238290 - Other Building Equipment Contractors" at bounding box center [272, 91] width 179 height 6
drag, startPoint x: 199, startPoint y: 92, endPoint x: 176, endPoint y: 93, distance: 23.2
click at [176, 93] on div "NAICS Code 238290 - Other Building Equipment Contractors Number of Employees 10" at bounding box center [269, 105] width 186 height 63
drag, startPoint x: 184, startPoint y: 92, endPoint x: 300, endPoint y: 92, distance: 116.5
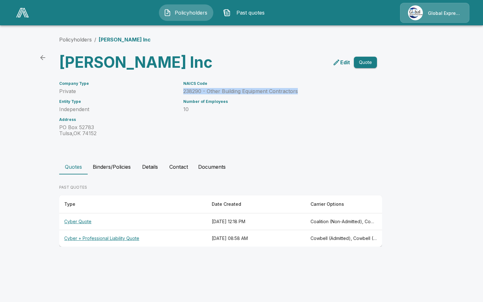
click at [300, 92] on p "238290 - Other Building Equipment Contractors" at bounding box center [272, 91] width 179 height 6
drag, startPoint x: 300, startPoint y: 92, endPoint x: 278, endPoint y: 92, distance: 22.5
copy p "238290 - Other Building Equipment Contractors"
click at [71, 39] on link "Policyholders" at bounding box center [75, 39] width 33 height 6
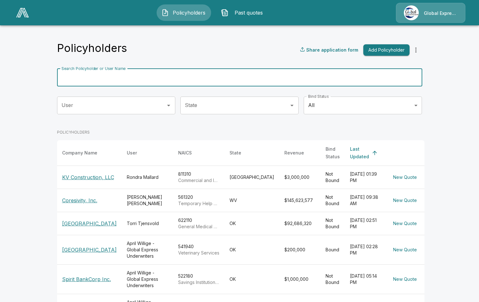
click at [182, 77] on input "Search Policyholder or User Name" at bounding box center [236, 78] width 358 height 18
paste input "**********"
type input "**********"
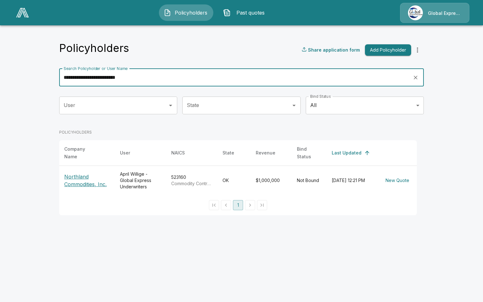
click at [87, 178] on p "Northland Commodities, Inc." at bounding box center [87, 180] width 46 height 15
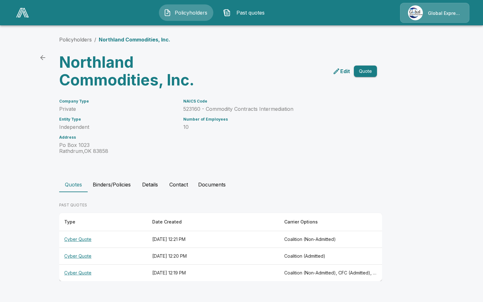
click at [78, 270] on th "Cyber Quote" at bounding box center [103, 273] width 88 height 17
click at [78, 272] on th "Cyber Quote" at bounding box center [103, 273] width 88 height 17
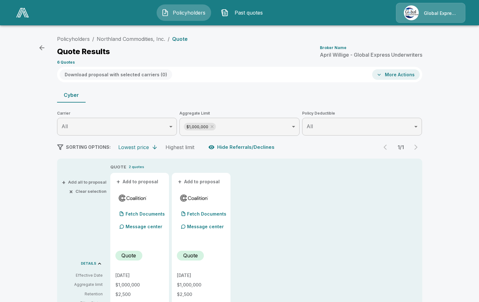
click at [149, 181] on button "+ Add to proposal" at bounding box center [137, 181] width 44 height 7
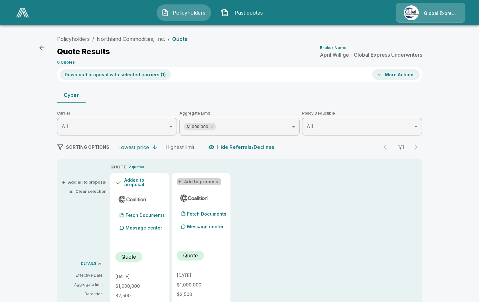
click at [202, 182] on button "+ Add to proposal" at bounding box center [199, 181] width 44 height 7
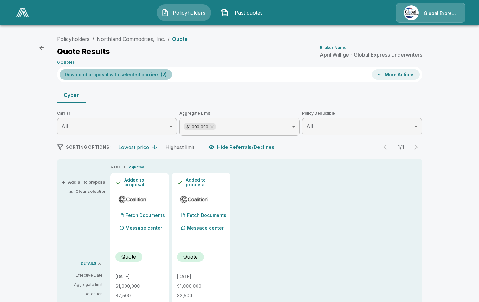
click at [148, 78] on button "Download proposal with selected carriers ( 2 )" at bounding box center [116, 74] width 112 height 10
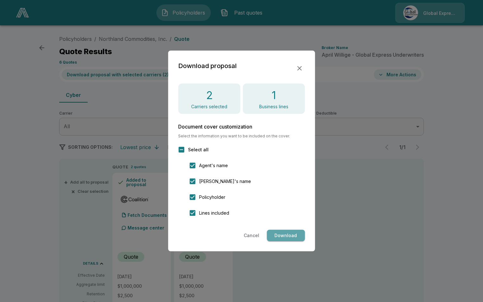
click at [286, 234] on button "Download" at bounding box center [286, 236] width 38 height 12
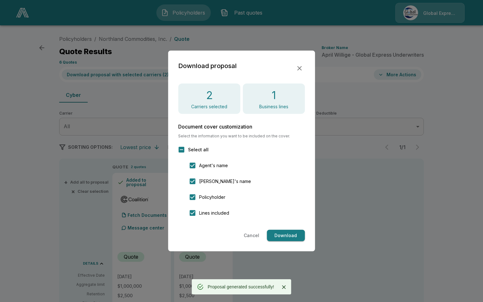
click at [301, 68] on icon "button" at bounding box center [300, 69] width 8 height 8
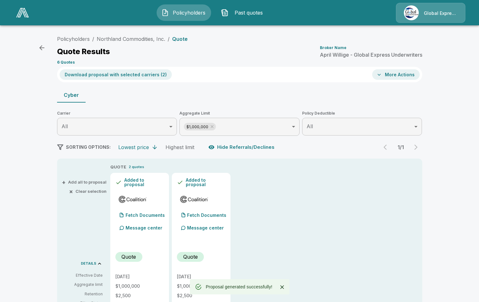
click at [387, 76] on button "More Actions" at bounding box center [396, 74] width 48 height 10
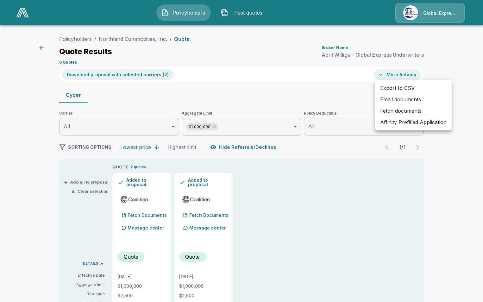
click at [397, 123] on li "Affinity Prefilled Application" at bounding box center [413, 122] width 77 height 11
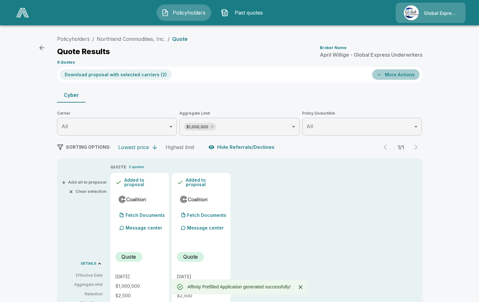
click at [394, 74] on button "More Actions" at bounding box center [396, 74] width 48 height 10
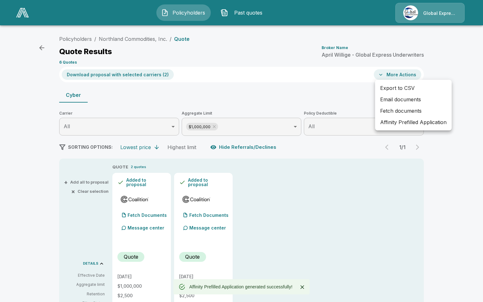
click at [407, 98] on li "Email documents" at bounding box center [413, 99] width 77 height 11
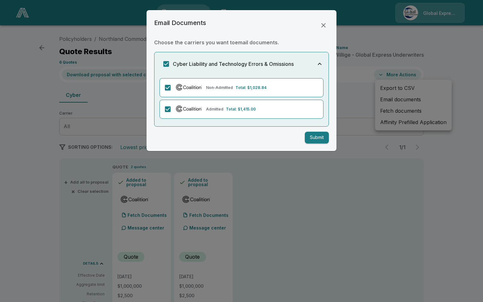
click at [318, 136] on button "Submit" at bounding box center [317, 138] width 24 height 12
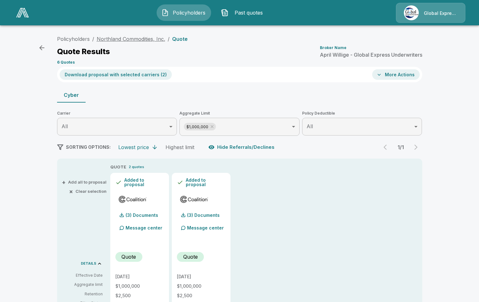
click at [142, 40] on link "Northland Commodities, Inc." at bounding box center [131, 39] width 68 height 6
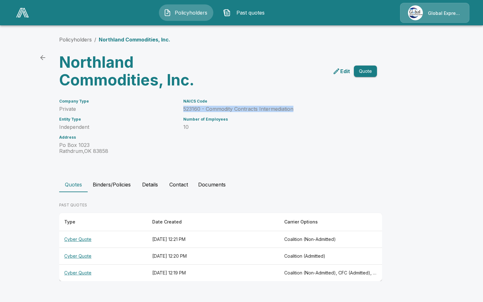
drag, startPoint x: 184, startPoint y: 108, endPoint x: 297, endPoint y: 110, distance: 113.4
click at [297, 110] on p "523160 - Commodity Contracts Intermediation" at bounding box center [272, 109] width 179 height 6
drag, startPoint x: 297, startPoint y: 110, endPoint x: 273, endPoint y: 109, distance: 23.8
copy p "523160 - Commodity Contracts Intermediation"
click at [73, 37] on link "Policyholders" at bounding box center [75, 39] width 33 height 6
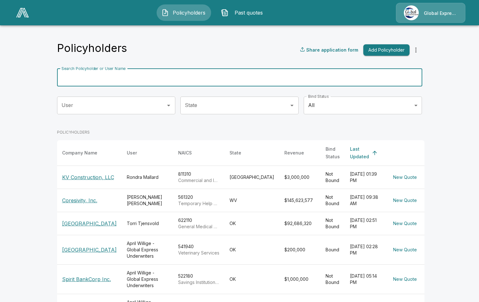
click at [147, 79] on input "Search Policyholder or User Name" at bounding box center [236, 78] width 358 height 18
paste input "**********"
type input "**********"
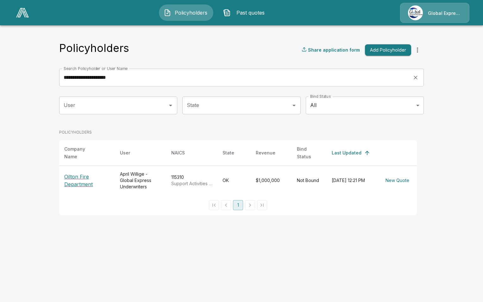
click at [76, 183] on p "Oilton Fire Department" at bounding box center [87, 180] width 46 height 15
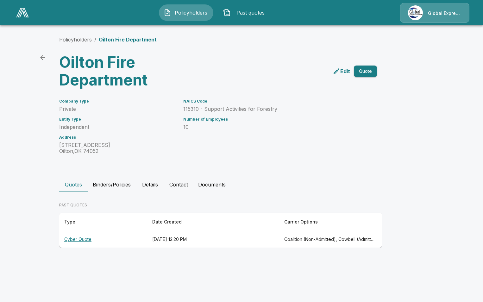
click at [78, 240] on th "Cyber Quote" at bounding box center [103, 239] width 88 height 17
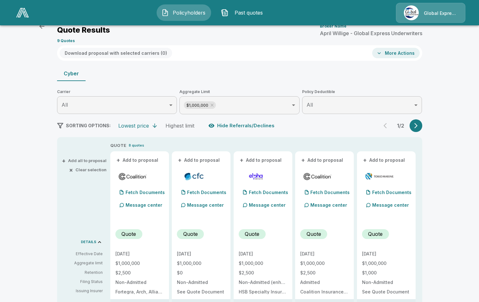
scroll to position [63, 0]
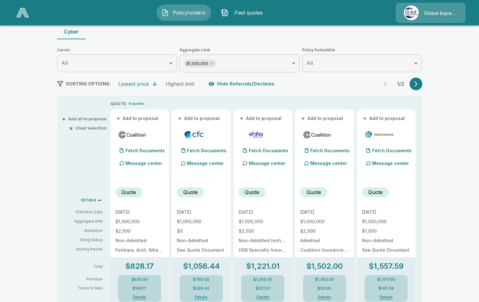
click at [151, 118] on button "+ Add to proposal" at bounding box center [137, 118] width 44 height 7
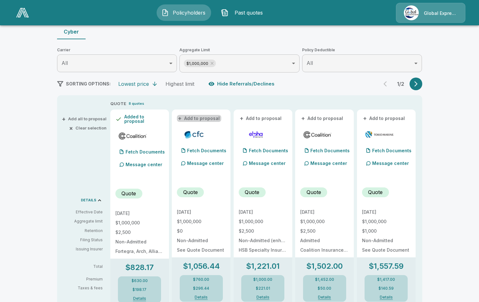
click at [207, 119] on button "+ Add to proposal" at bounding box center [199, 118] width 44 height 7
click at [328, 117] on button "+ Add to proposal" at bounding box center [322, 118] width 44 height 7
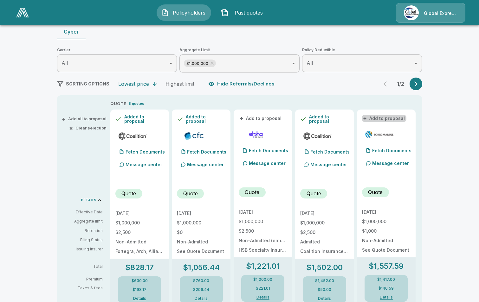
click at [389, 118] on button "+ Add to proposal" at bounding box center [384, 118] width 44 height 7
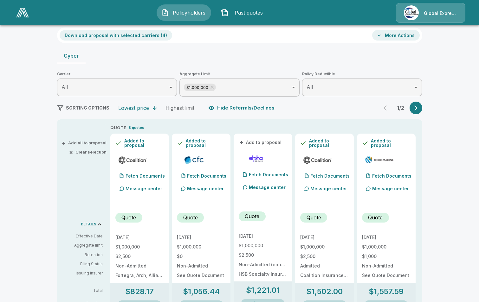
scroll to position [0, 0]
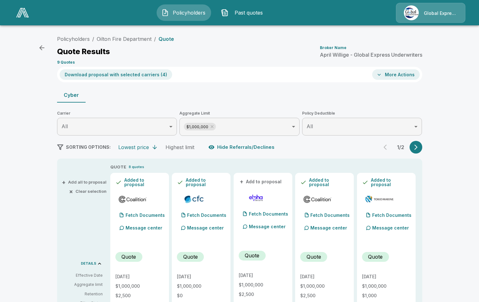
click at [134, 73] on button "Download proposal with selected carriers ( 4 )" at bounding box center [116, 74] width 112 height 10
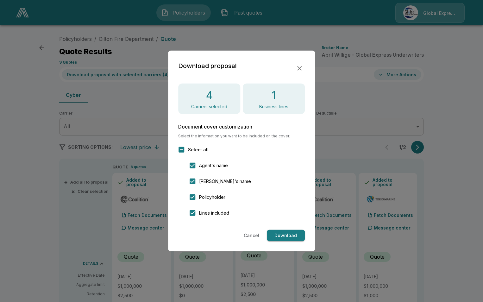
click at [287, 235] on button "Download" at bounding box center [286, 236] width 38 height 12
click at [303, 68] on icon "button" at bounding box center [300, 69] width 8 height 8
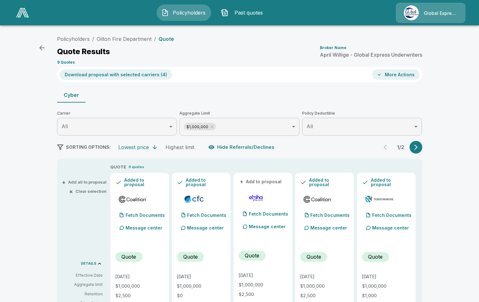
click at [406, 75] on button "More Actions" at bounding box center [396, 74] width 48 height 10
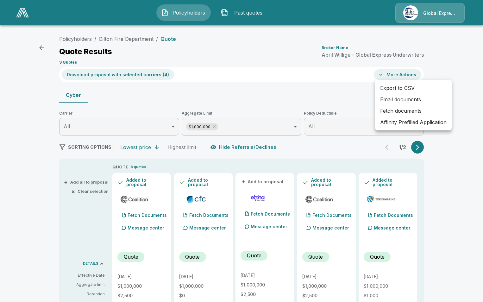
click at [399, 122] on li "Affinity Prefilled Application" at bounding box center [413, 122] width 77 height 11
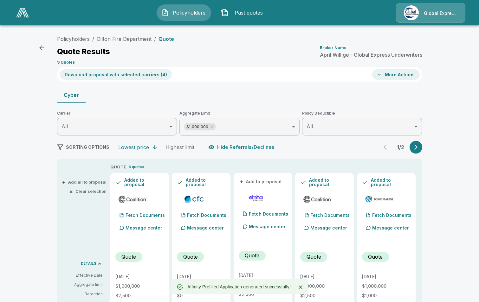
click at [410, 73] on button "More Actions" at bounding box center [396, 74] width 48 height 10
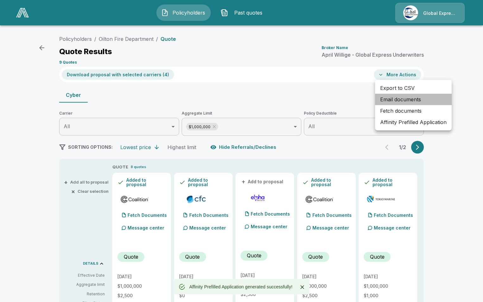
click at [408, 97] on li "Email documents" at bounding box center [413, 99] width 77 height 11
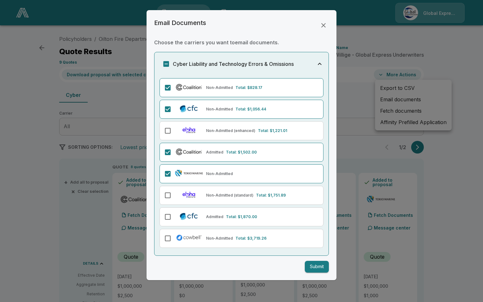
click at [317, 266] on button "Submit" at bounding box center [317, 267] width 24 height 12
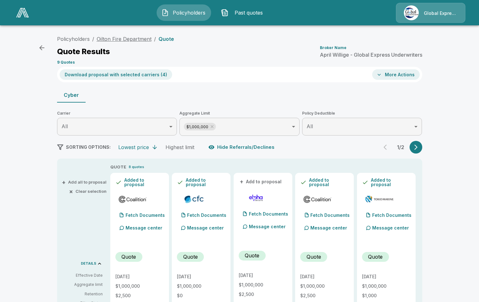
click at [123, 38] on link "Oilton Fire Department" at bounding box center [124, 39] width 55 height 6
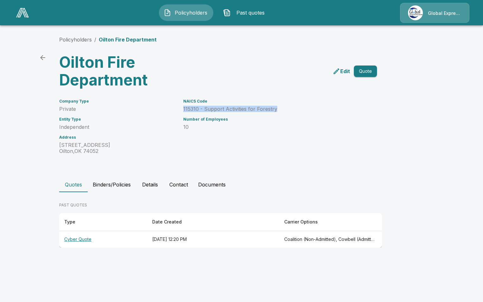
drag, startPoint x: 183, startPoint y: 109, endPoint x: 281, endPoint y: 110, distance: 98.2
click at [281, 110] on div "NAICS Code 115310 - Support Activities for Forestry Number of Employees 10" at bounding box center [269, 123] width 186 height 63
drag, startPoint x: 281, startPoint y: 110, endPoint x: 268, endPoint y: 111, distance: 13.6
copy p "115310 - Support Activities for Forestry"
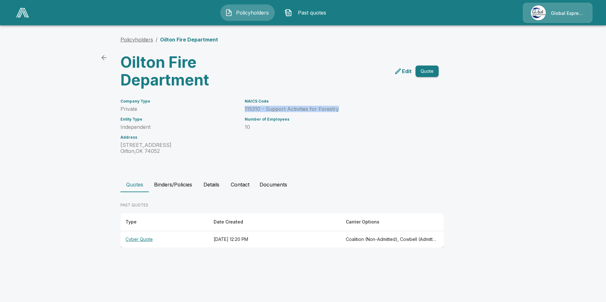
click at [133, 40] on link "Policyholders" at bounding box center [136, 39] width 33 height 6
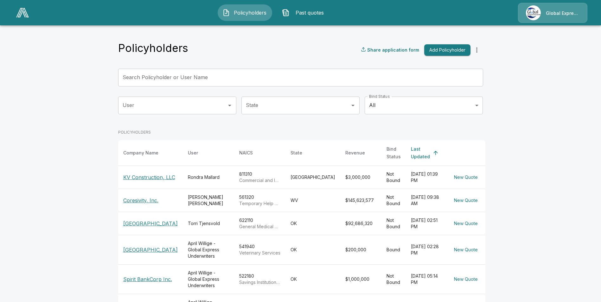
click at [192, 71] on input "Search Policyholder or User Name" at bounding box center [297, 78] width 358 height 18
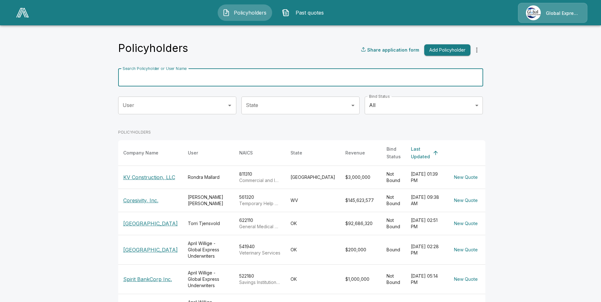
paste input "**********"
type input "**********"
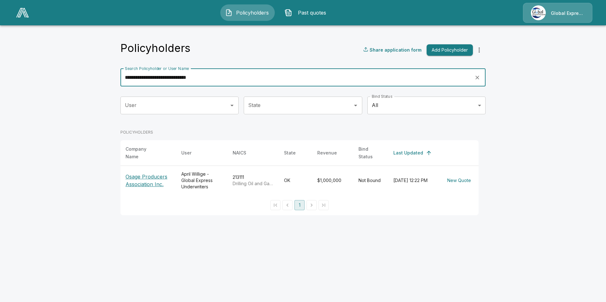
click at [145, 175] on p "Osage Producers Association Inc." at bounding box center [148, 180] width 46 height 15
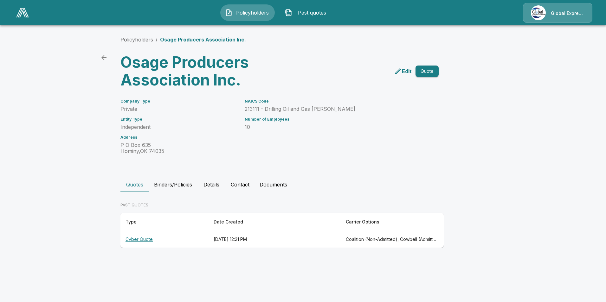
click at [134, 238] on th "Cyber Quote" at bounding box center [164, 239] width 88 height 17
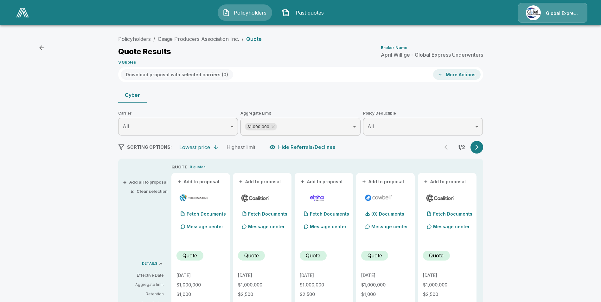
click at [211, 180] on button "+ Add to proposal" at bounding box center [198, 181] width 44 height 7
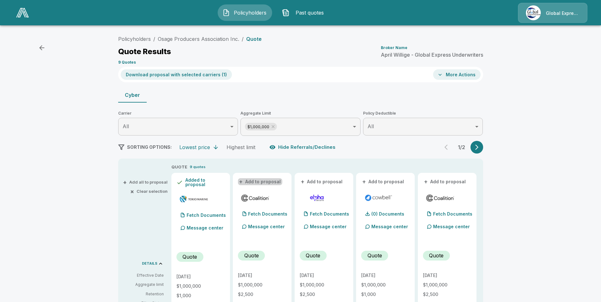
click at [273, 180] on button "+ Add to proposal" at bounding box center [260, 181] width 44 height 7
click at [394, 180] on button "+ Add to proposal" at bounding box center [383, 181] width 44 height 7
click at [444, 180] on button "+ Add to proposal" at bounding box center [445, 181] width 44 height 7
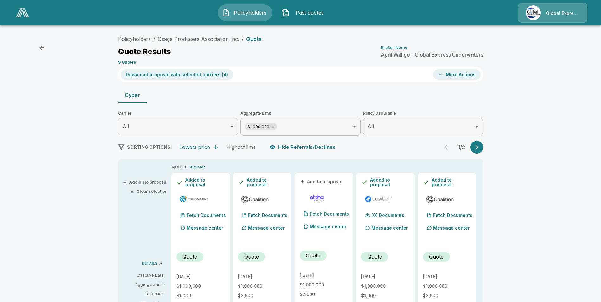
click at [210, 76] on button "Download proposal with selected carriers ( 4 )" at bounding box center [177, 74] width 112 height 10
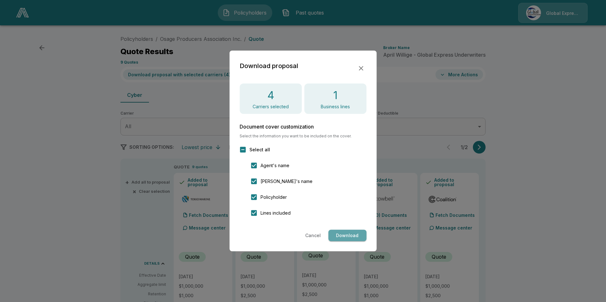
click at [350, 234] on button "Download" at bounding box center [347, 236] width 38 height 12
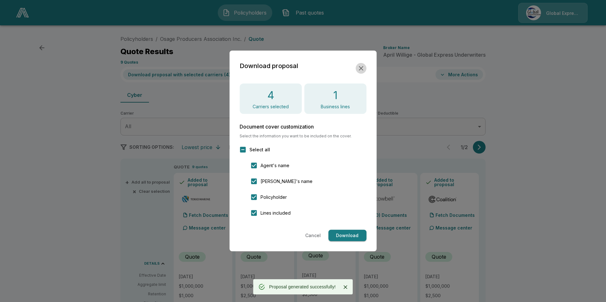
click at [359, 67] on icon "button" at bounding box center [361, 68] width 4 height 4
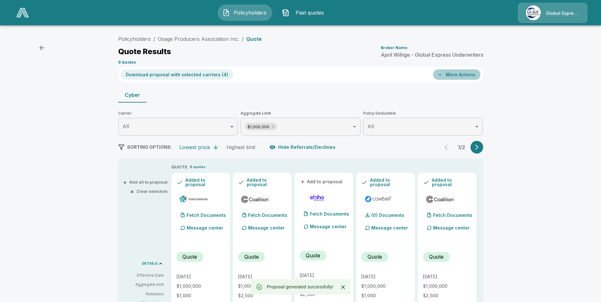
click at [448, 77] on button "More Actions" at bounding box center [457, 74] width 48 height 10
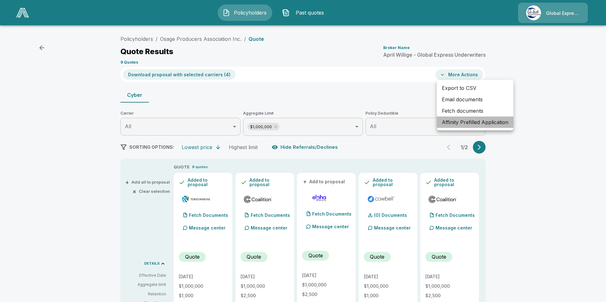
click at [455, 121] on li "Affinity Prefilled Application" at bounding box center [474, 122] width 77 height 11
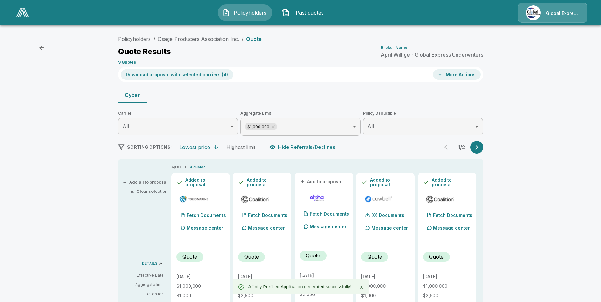
click at [453, 76] on button "More Actions" at bounding box center [457, 74] width 48 height 10
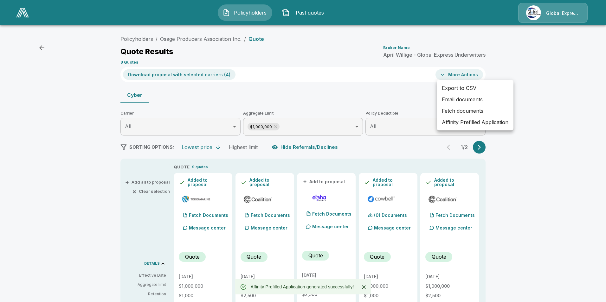
click at [452, 99] on li "Email documents" at bounding box center [474, 99] width 77 height 11
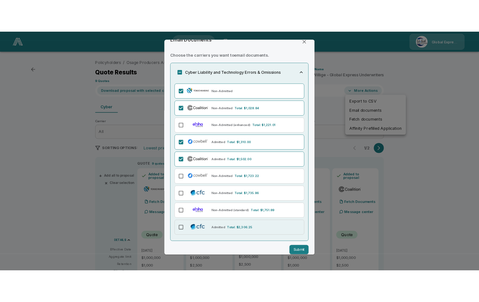
scroll to position [20, 0]
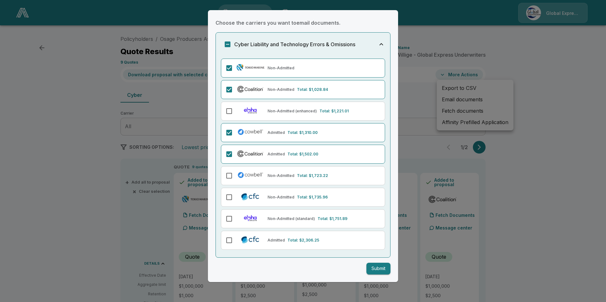
click at [377, 271] on button "Submit" at bounding box center [378, 269] width 24 height 12
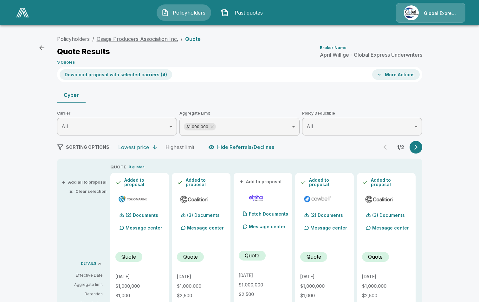
click at [152, 40] on link "Osage Producers Association Inc." at bounding box center [137, 39] width 81 height 6
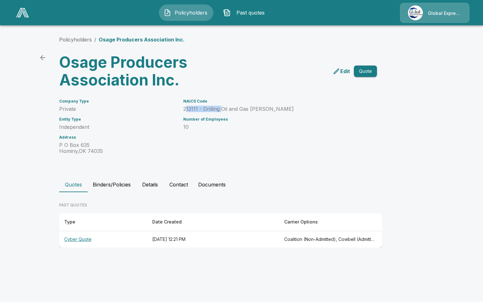
drag, startPoint x: 185, startPoint y: 110, endPoint x: 222, endPoint y: 109, distance: 37.4
click at [222, 109] on p "213111 - Drilling Oil and Gas [PERSON_NAME]" at bounding box center [272, 109] width 179 height 6
drag, startPoint x: 222, startPoint y: 109, endPoint x: 180, endPoint y: 104, distance: 42.8
click at [180, 104] on div "NAICS Code 213111 - Drilling Oil and Gas [PERSON_NAME] Number of Employees 10" at bounding box center [269, 123] width 186 height 63
drag, startPoint x: 183, startPoint y: 109, endPoint x: 269, endPoint y: 110, distance: 86.1
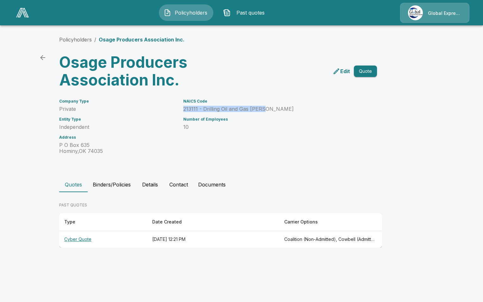
click at [269, 110] on div "NAICS Code 213111 - Drilling Oil and Gas [PERSON_NAME] Number of Employees 10" at bounding box center [269, 123] width 186 height 63
drag, startPoint x: 269, startPoint y: 110, endPoint x: 250, endPoint y: 110, distance: 18.7
copy p "213111 - Drilling Oil and Gas [PERSON_NAME]"
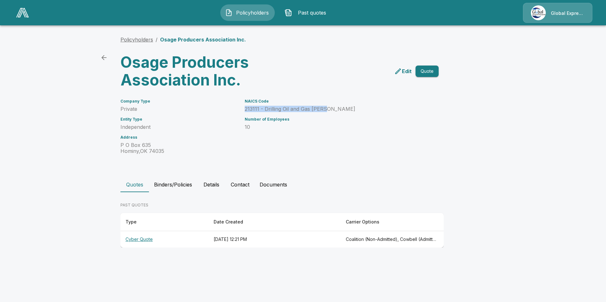
click at [130, 39] on link "Policyholders" at bounding box center [136, 39] width 33 height 6
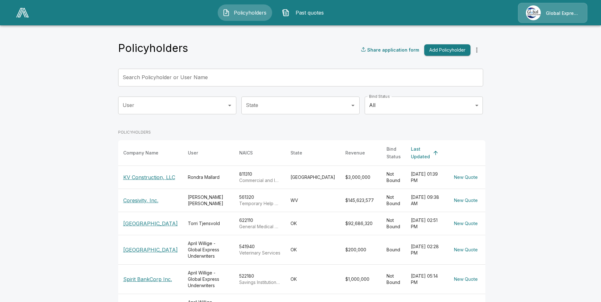
click at [199, 78] on input "Search Policyholder or User Name" at bounding box center [297, 78] width 358 height 18
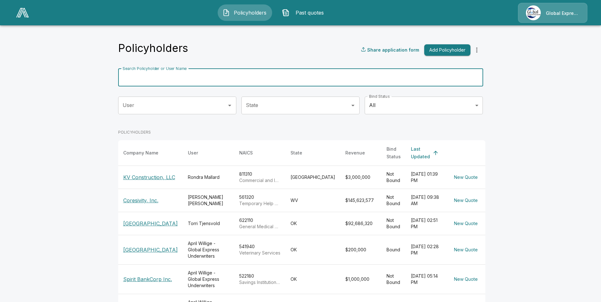
paste input "**********"
type input "**********"
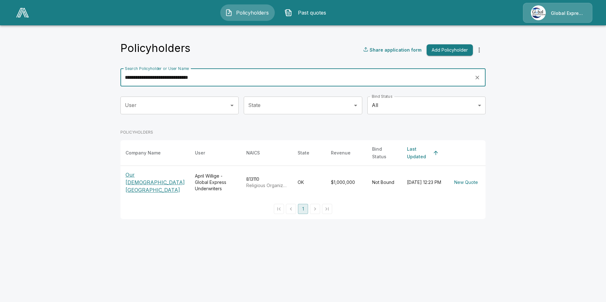
click at [144, 174] on p "Our [DEMOGRAPHIC_DATA][GEOGRAPHIC_DATA]" at bounding box center [154, 182] width 59 height 23
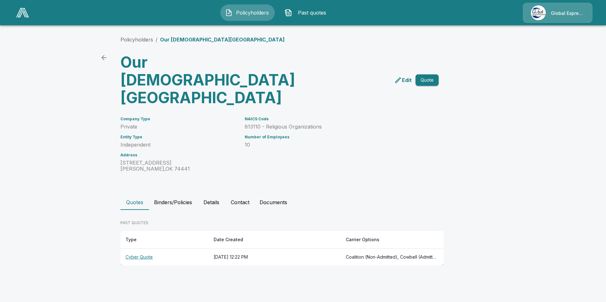
click at [136, 249] on th "Cyber Quote" at bounding box center [164, 257] width 88 height 17
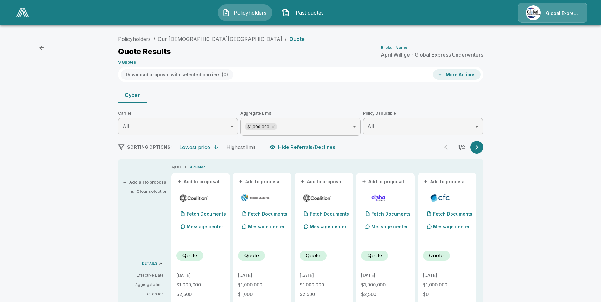
click at [207, 182] on button "+ Add to proposal" at bounding box center [198, 181] width 44 height 7
click at [269, 183] on button "+ Add to proposal" at bounding box center [260, 181] width 44 height 7
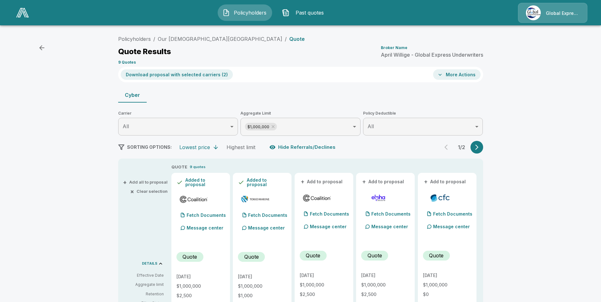
click at [327, 179] on button "+ Add to proposal" at bounding box center [322, 181] width 44 height 7
click at [460, 182] on button "+ Add to proposal" at bounding box center [445, 181] width 44 height 7
click at [209, 75] on button "Download proposal with selected carriers ( 4 )" at bounding box center [177, 74] width 112 height 10
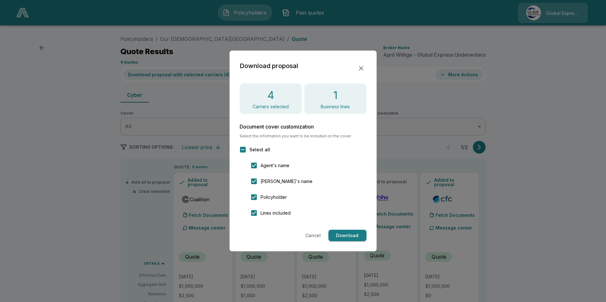
click at [347, 237] on button "Download" at bounding box center [347, 236] width 38 height 12
click at [361, 67] on icon "button" at bounding box center [361, 68] width 4 height 4
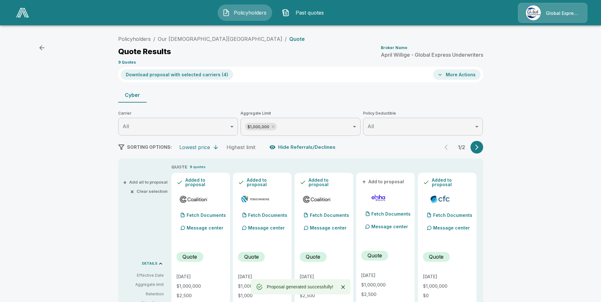
click at [460, 74] on button "More Actions" at bounding box center [457, 74] width 48 height 10
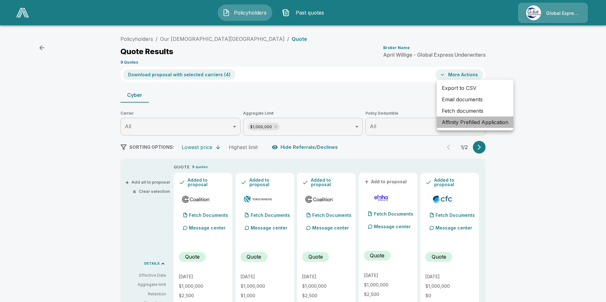
click at [461, 122] on li "Affinity Prefilled Application" at bounding box center [474, 122] width 77 height 11
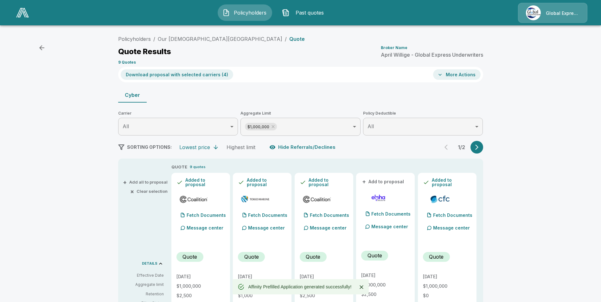
click at [455, 74] on button "More Actions" at bounding box center [457, 74] width 48 height 10
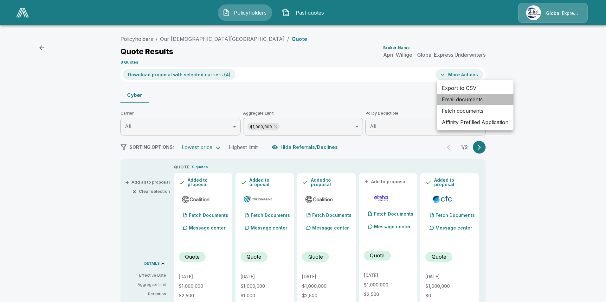
click at [464, 98] on li "Email documents" at bounding box center [474, 99] width 77 height 11
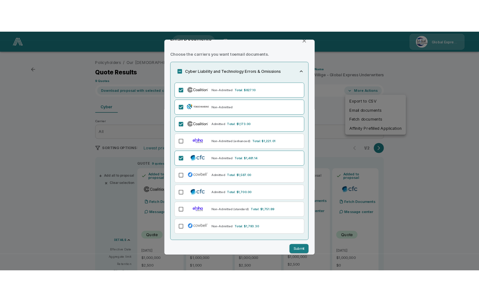
scroll to position [20, 0]
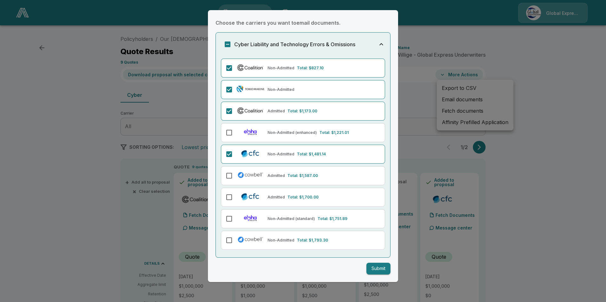
click at [369, 270] on button "Submit" at bounding box center [378, 269] width 24 height 12
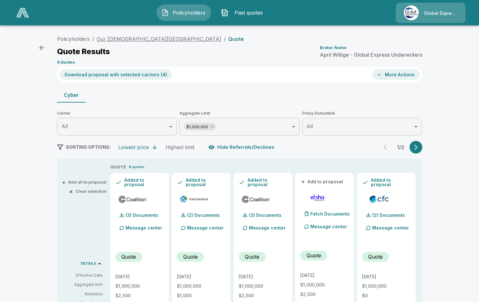
click at [142, 39] on link "Our Lady Of Clear Creek Monastery" at bounding box center [159, 39] width 124 height 6
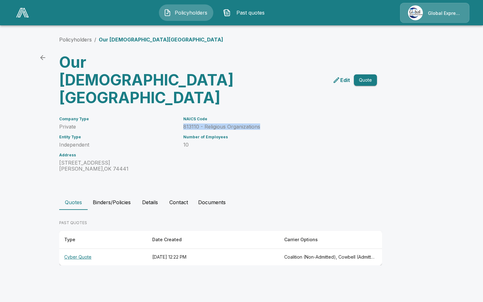
drag, startPoint x: 183, startPoint y: 108, endPoint x: 266, endPoint y: 107, distance: 83.0
click at [266, 109] on div "NAICS Code 813110 - Religious Organizations Number of Employees 10" at bounding box center [269, 140] width 186 height 63
drag, startPoint x: 266, startPoint y: 107, endPoint x: 244, endPoint y: 112, distance: 22.4
drag, startPoint x: 244, startPoint y: 112, endPoint x: 270, endPoint y: 109, distance: 25.9
click at [247, 124] on p "813110 - Religious Organizations" at bounding box center [272, 127] width 179 height 6
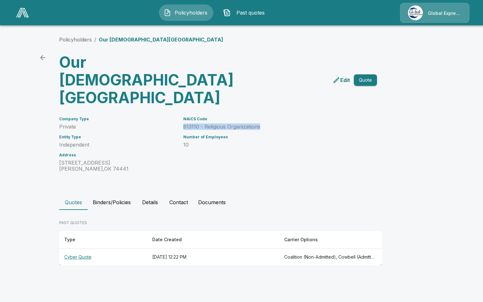
drag, startPoint x: 249, startPoint y: 108, endPoint x: 181, endPoint y: 108, distance: 68.7
click at [181, 109] on div "NAICS Code 813110 - Religious Organizations Number of Employees 10" at bounding box center [269, 140] width 186 height 63
drag, startPoint x: 181, startPoint y: 108, endPoint x: 187, endPoint y: 109, distance: 7.0
copy p "813110 - Religious Organizations"
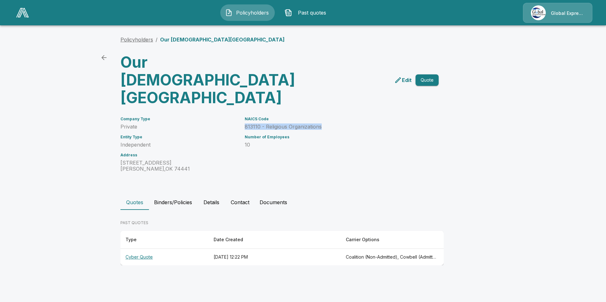
drag, startPoint x: 128, startPoint y: 39, endPoint x: 136, endPoint y: 39, distance: 7.3
click at [128, 39] on link "Policyholders" at bounding box center [136, 39] width 33 height 6
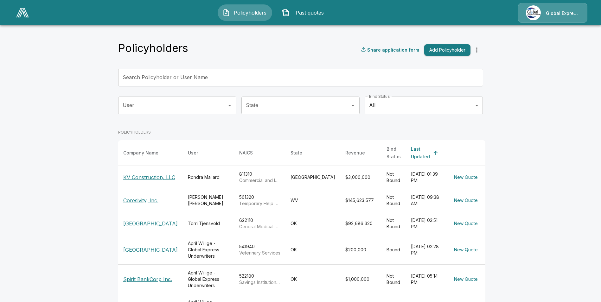
click at [176, 75] on input "Search Policyholder or User Name" at bounding box center [297, 78] width 358 height 18
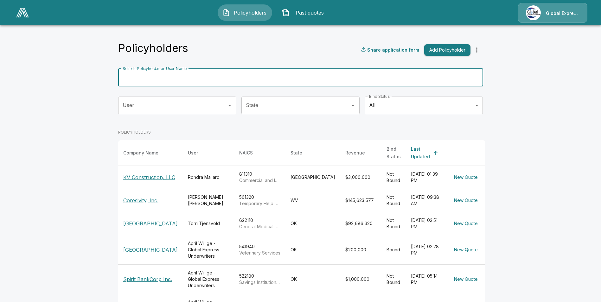
paste input "**********"
type input "**********"
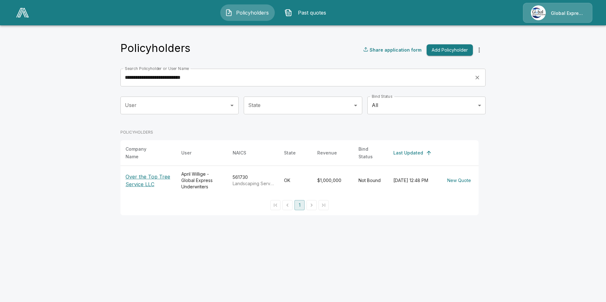
click at [144, 173] on p "Over the Top Tree Service LLC" at bounding box center [148, 180] width 46 height 15
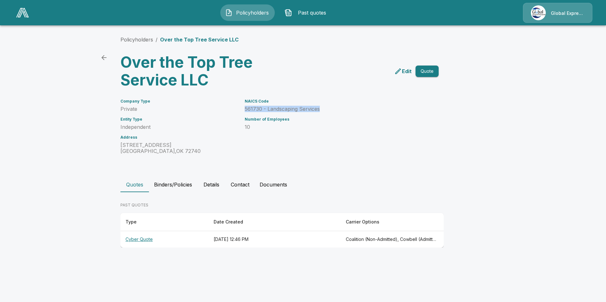
drag, startPoint x: 246, startPoint y: 111, endPoint x: 328, endPoint y: 109, distance: 82.4
click at [328, 109] on p "561730 - Landscaping Services" at bounding box center [333, 109] width 179 height 6
drag, startPoint x: 328, startPoint y: 109, endPoint x: 305, endPoint y: 110, distance: 23.2
copy p "561730 - Landscaping Services"
click at [130, 240] on th "Cyber Quote" at bounding box center [164, 239] width 88 height 17
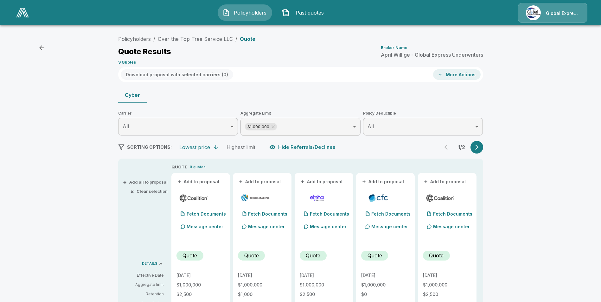
click at [199, 180] on button "+ Add to proposal" at bounding box center [198, 181] width 44 height 7
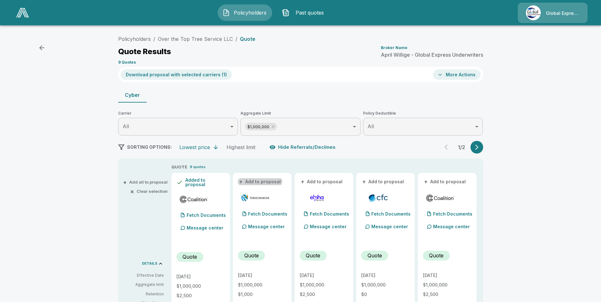
click at [263, 182] on button "+ Add to proposal" at bounding box center [260, 181] width 44 height 7
click at [387, 182] on button "+ Add to proposal" at bounding box center [383, 181] width 44 height 7
click at [443, 179] on button "+ Add to proposal" at bounding box center [445, 181] width 44 height 7
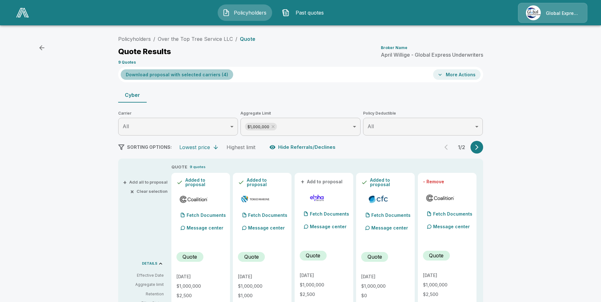
click at [191, 76] on button "Download proposal with selected carriers ( 4 )" at bounding box center [177, 74] width 112 height 10
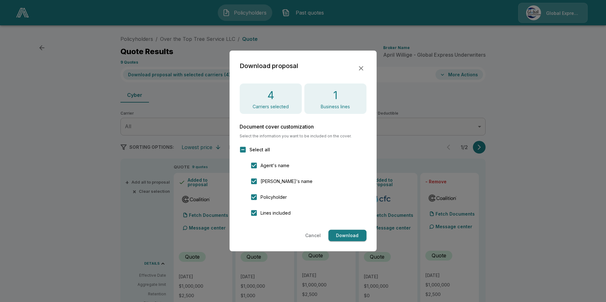
click at [346, 236] on button "Download" at bounding box center [347, 236] width 38 height 12
click at [361, 67] on icon "button" at bounding box center [361, 69] width 8 height 8
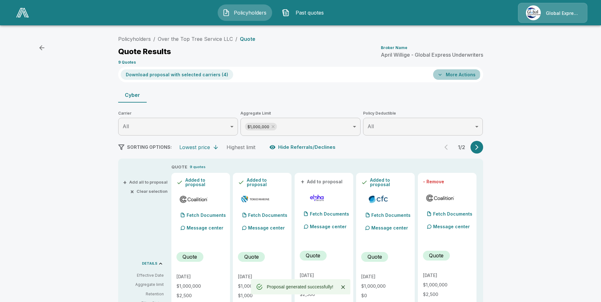
click at [447, 75] on button "More Actions" at bounding box center [457, 74] width 48 height 10
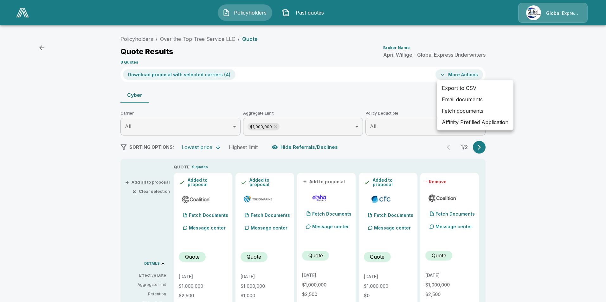
click at [464, 124] on li "Affinity Prefilled Application" at bounding box center [474, 122] width 77 height 11
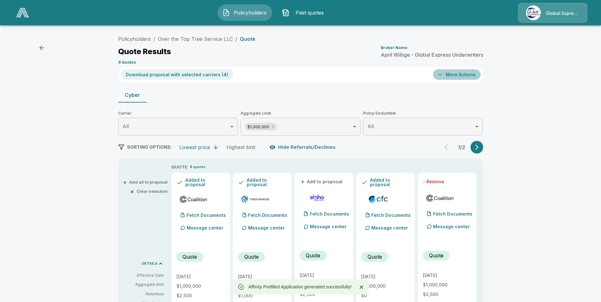
click at [462, 74] on button "More Actions" at bounding box center [457, 74] width 48 height 10
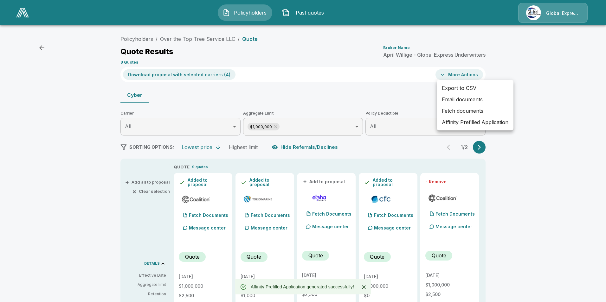
click at [464, 98] on li "Email documents" at bounding box center [474, 99] width 77 height 11
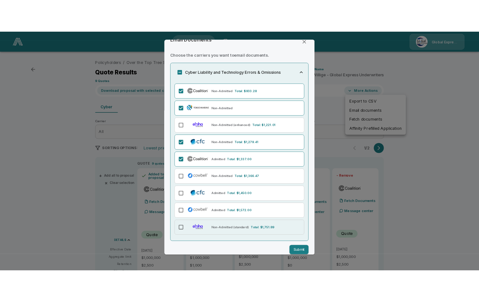
scroll to position [20, 0]
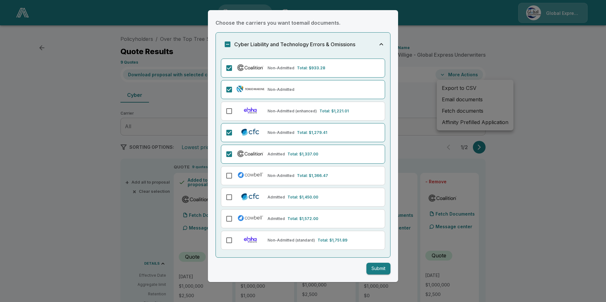
click at [371, 272] on button "Submit" at bounding box center [378, 269] width 24 height 12
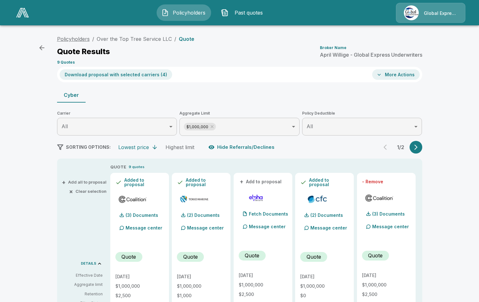
click at [72, 39] on link "Policyholders" at bounding box center [73, 39] width 33 height 6
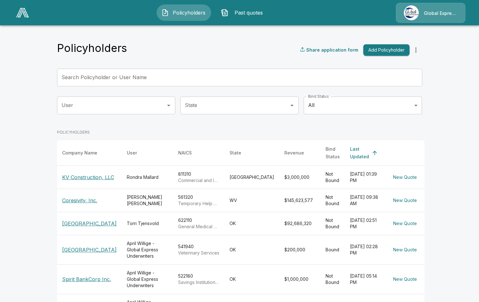
click at [133, 78] on div "Search Policyholder or User Name Search Policyholder or User Name" at bounding box center [239, 78] width 365 height 18
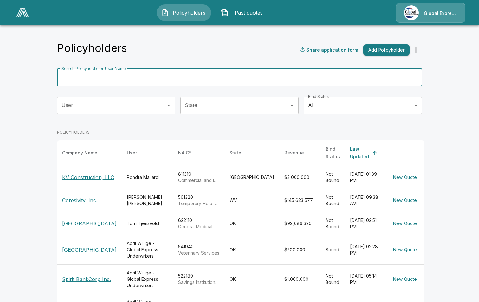
paste input "**********"
type input "**********"
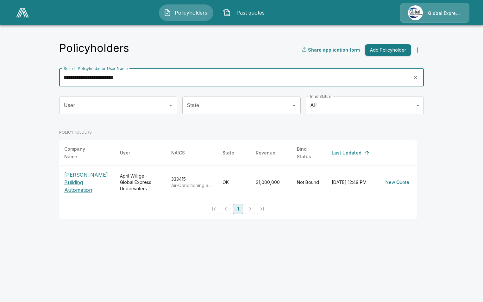
click at [89, 175] on p "[PERSON_NAME] Building Automation" at bounding box center [87, 182] width 46 height 23
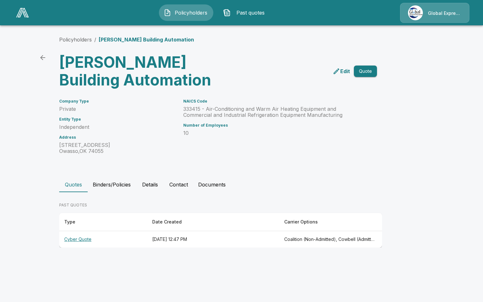
click at [68, 241] on th "Cyber Quote" at bounding box center [103, 239] width 88 height 17
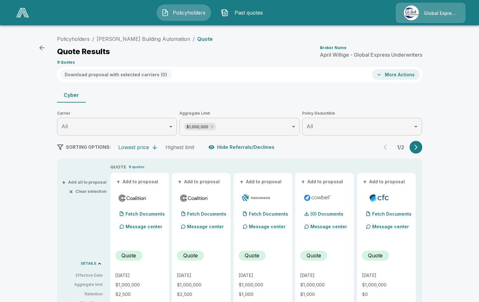
click at [148, 183] on button "+ Add to proposal" at bounding box center [137, 181] width 44 height 7
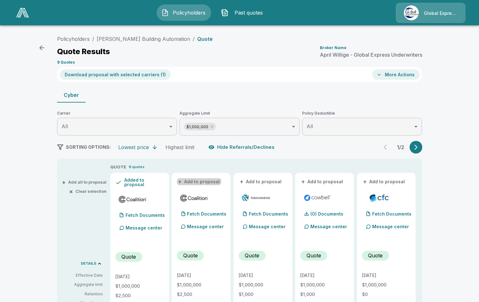
click at [216, 181] on button "+ Add to proposal" at bounding box center [199, 181] width 44 height 7
click at [263, 181] on button "+ Add to proposal" at bounding box center [260, 181] width 44 height 7
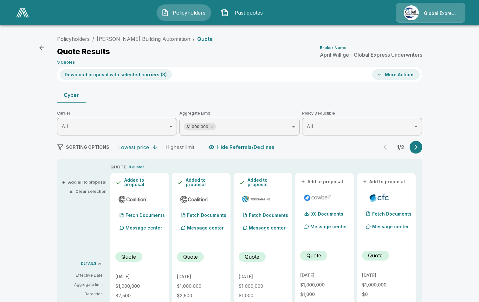
click at [325, 183] on button "+ Add to proposal" at bounding box center [322, 181] width 44 height 7
click at [135, 76] on button "Download proposal with selected carriers ( 4 )" at bounding box center [116, 74] width 112 height 10
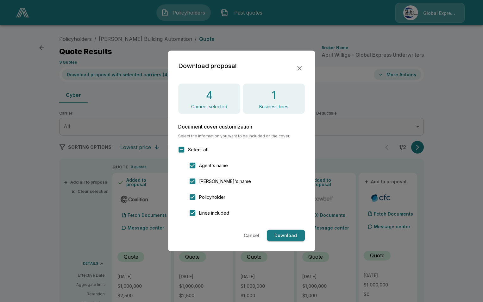
click at [287, 238] on button "Download" at bounding box center [286, 236] width 38 height 12
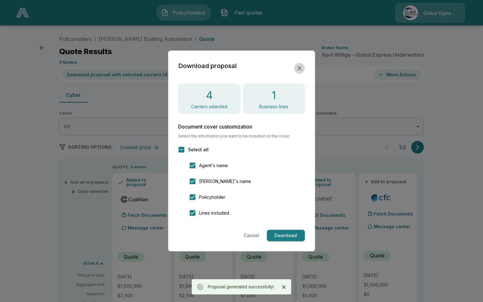
click at [301, 67] on icon "button" at bounding box center [299, 68] width 4 height 4
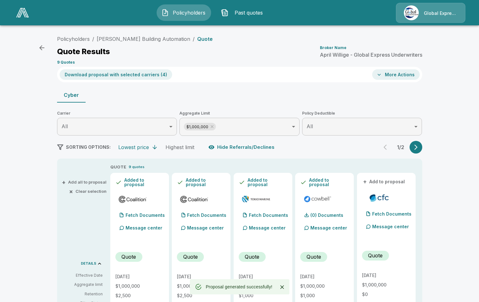
click at [396, 78] on button "More Actions" at bounding box center [396, 74] width 48 height 10
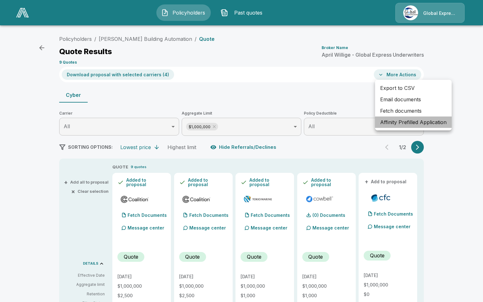
click at [397, 124] on li "Affinity Prefilled Application" at bounding box center [413, 122] width 77 height 11
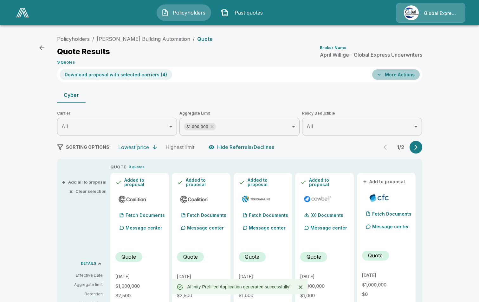
click at [396, 79] on button "More Actions" at bounding box center [396, 74] width 48 height 10
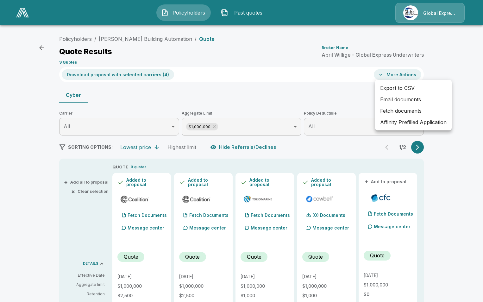
click at [398, 100] on li "Email documents" at bounding box center [413, 99] width 77 height 11
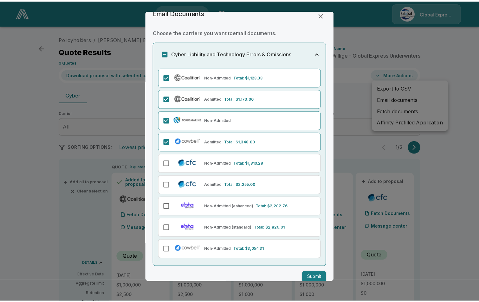
scroll to position [20, 0]
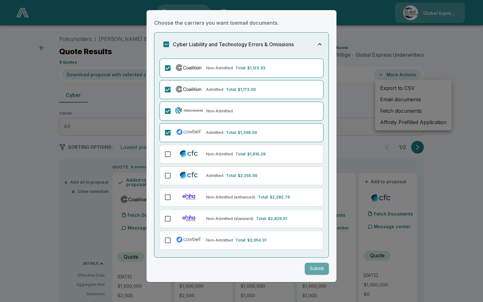
click at [313, 271] on button "Submit" at bounding box center [317, 269] width 24 height 12
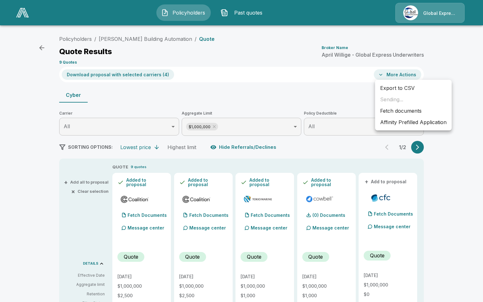
click at [151, 38] on div at bounding box center [241, 151] width 483 height 302
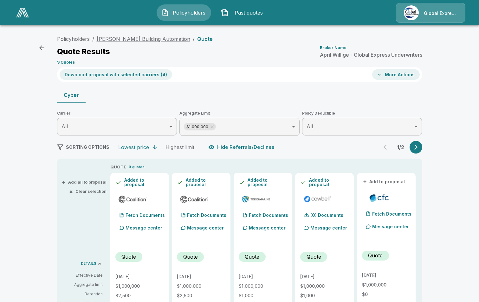
click at [130, 38] on link "[PERSON_NAME] Building Automation" at bounding box center [143, 39] width 93 height 6
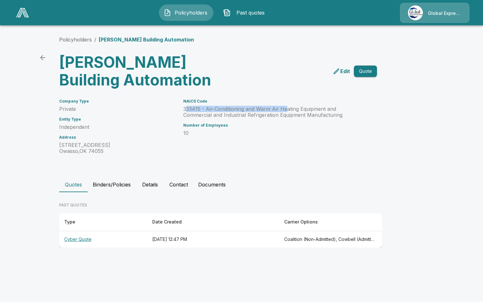
drag, startPoint x: 185, startPoint y: 109, endPoint x: 289, endPoint y: 110, distance: 103.3
click at [289, 110] on p "333415 - Air-Conditioning and Warm Air Heating Equipment and Commercial and Ind…" at bounding box center [272, 112] width 179 height 12
drag, startPoint x: 289, startPoint y: 110, endPoint x: 266, endPoint y: 112, distance: 22.2
click at [266, 112] on p "333415 - Air-Conditioning and Warm Air Heating Equipment and Commercial and Ind…" at bounding box center [272, 112] width 179 height 12
drag, startPoint x: 183, startPoint y: 108, endPoint x: 343, endPoint y: 118, distance: 160.2
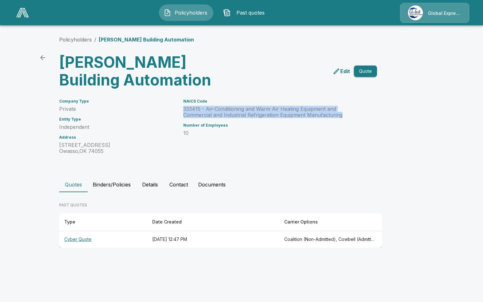
click at [343, 118] on div "NAICS Code 333415 - Air-Conditioning and Warm Air Heating Equipment and Commerc…" at bounding box center [269, 123] width 186 height 63
drag, startPoint x: 343, startPoint y: 118, endPoint x: 314, endPoint y: 116, distance: 29.2
copy p "333415 - Air-Conditioning and Warm Air Heating Equipment and Commercial and Ind…"
